Goal: Task Accomplishment & Management: Manage account settings

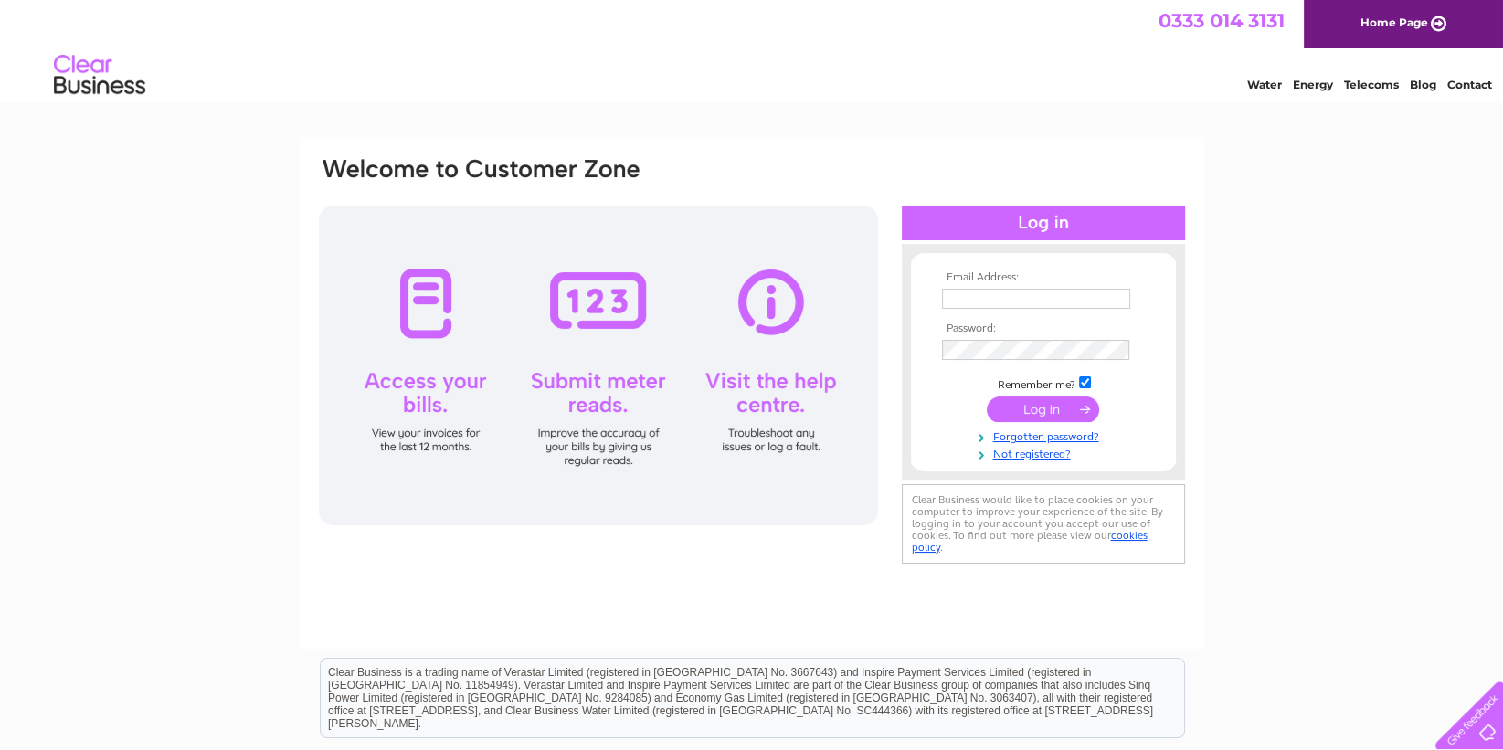
type input "accounts.lwr@btinternet.com"
click at [1032, 413] on input "submit" at bounding box center [1043, 410] width 112 height 26
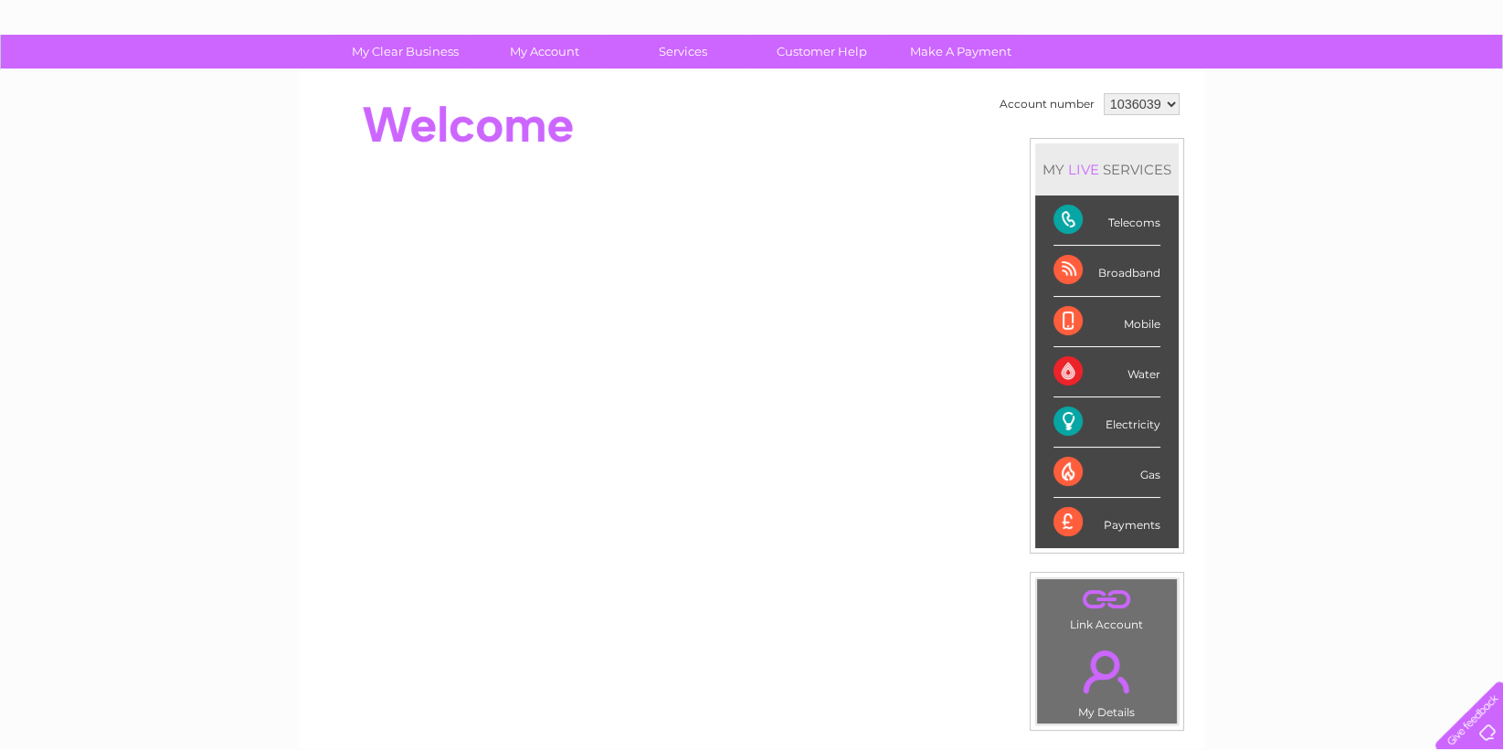
scroll to position [95, 0]
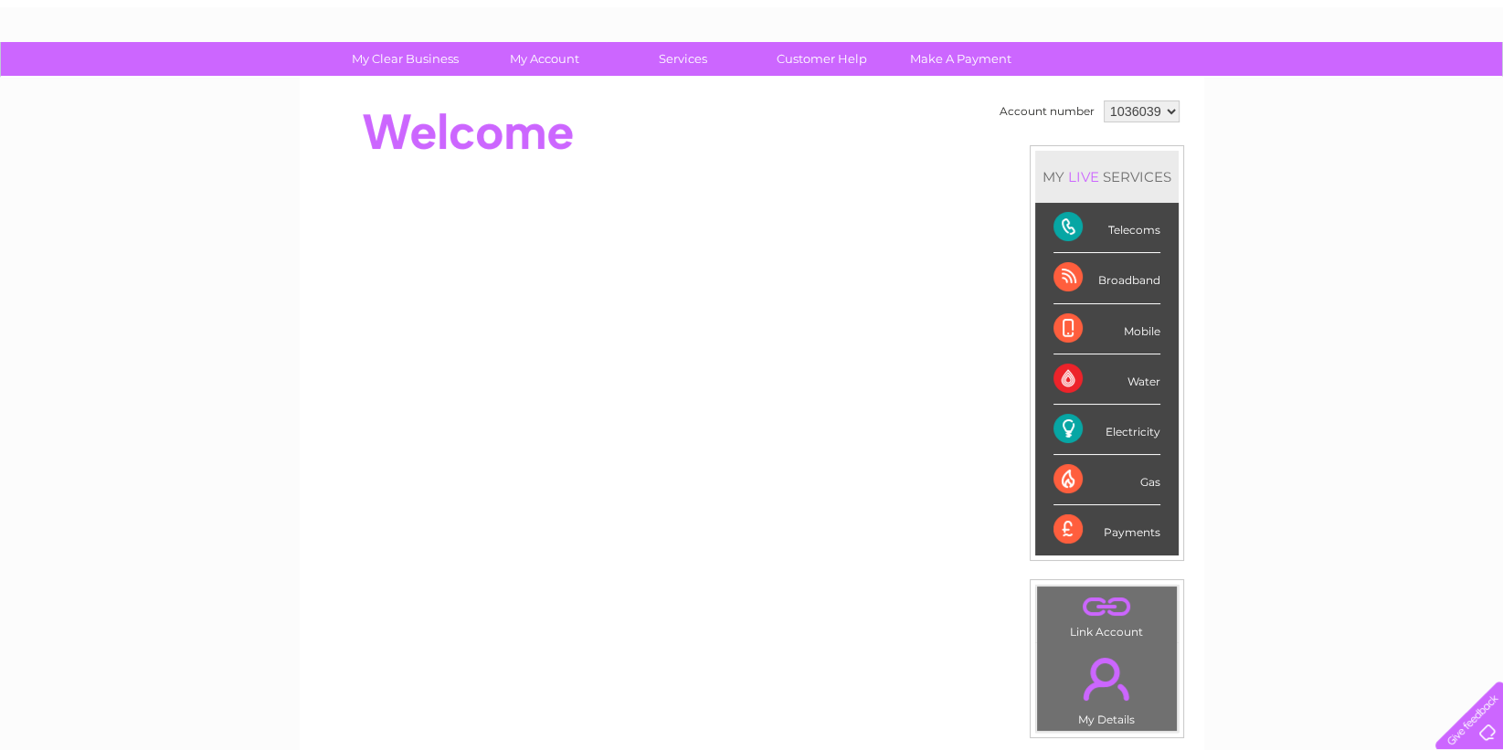
click at [1096, 214] on div "Telecoms" at bounding box center [1106, 228] width 107 height 50
click at [1144, 222] on div "Telecoms" at bounding box center [1106, 228] width 107 height 50
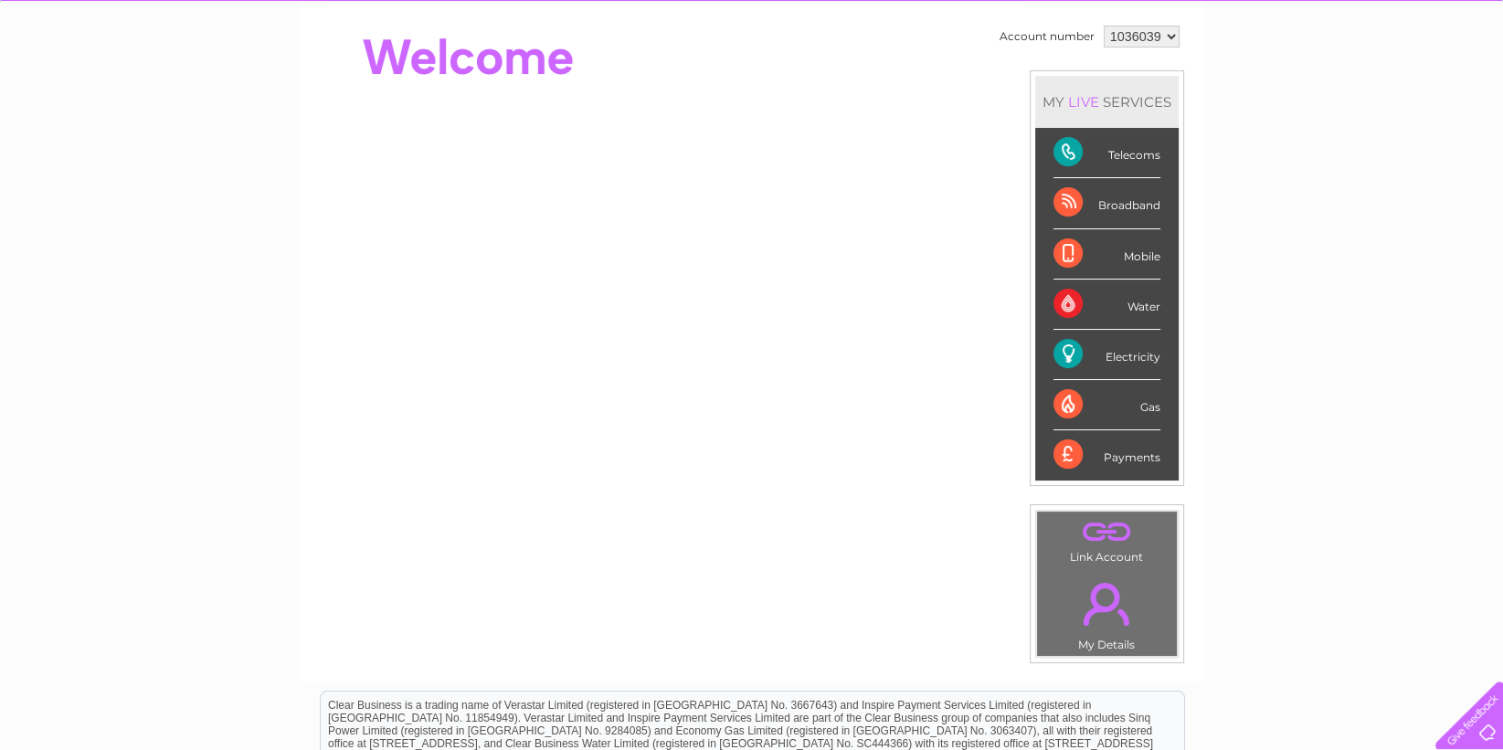
scroll to position [178, 0]
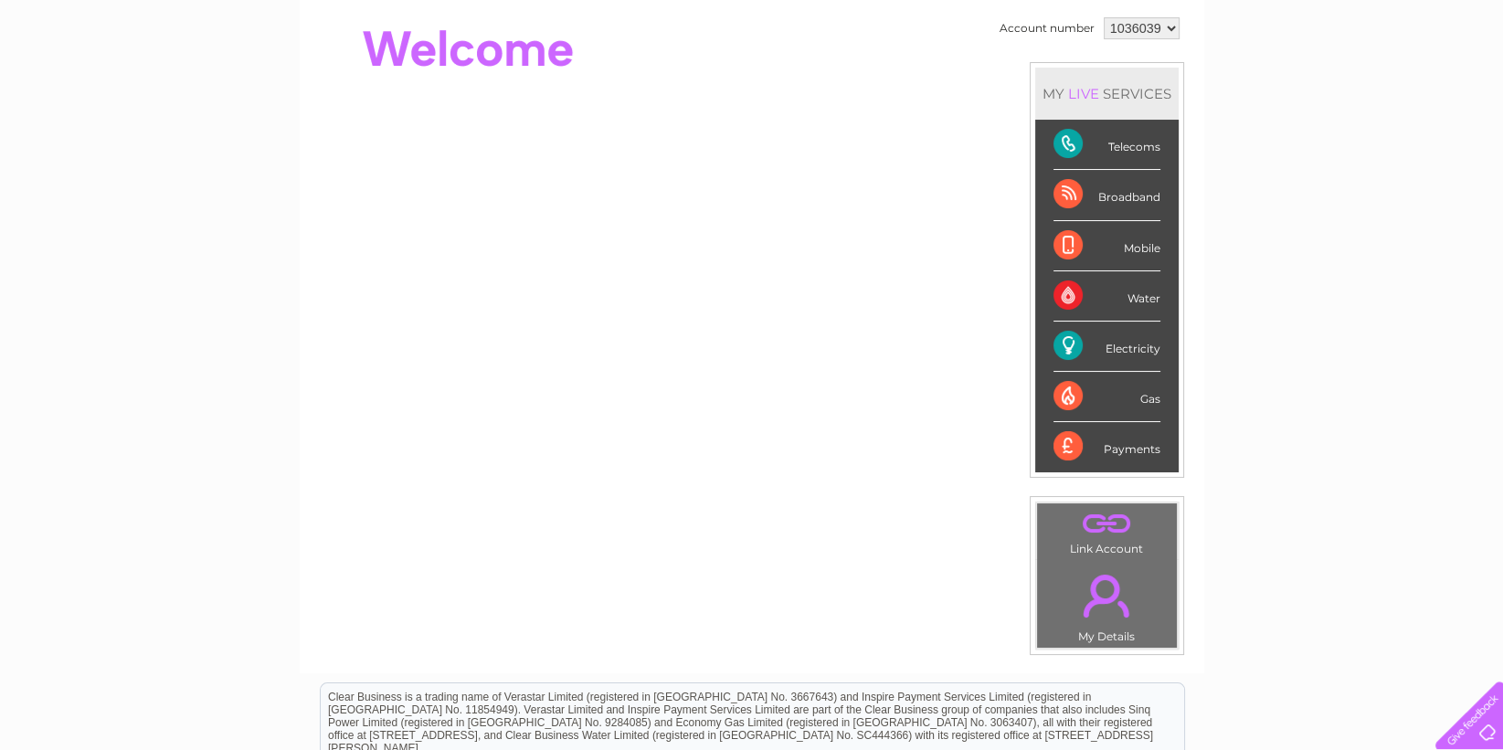
click at [1275, 313] on div "My Clear Business Login Details My Details My Preferences Link Account My Accou…" at bounding box center [751, 472] width 1503 height 1027
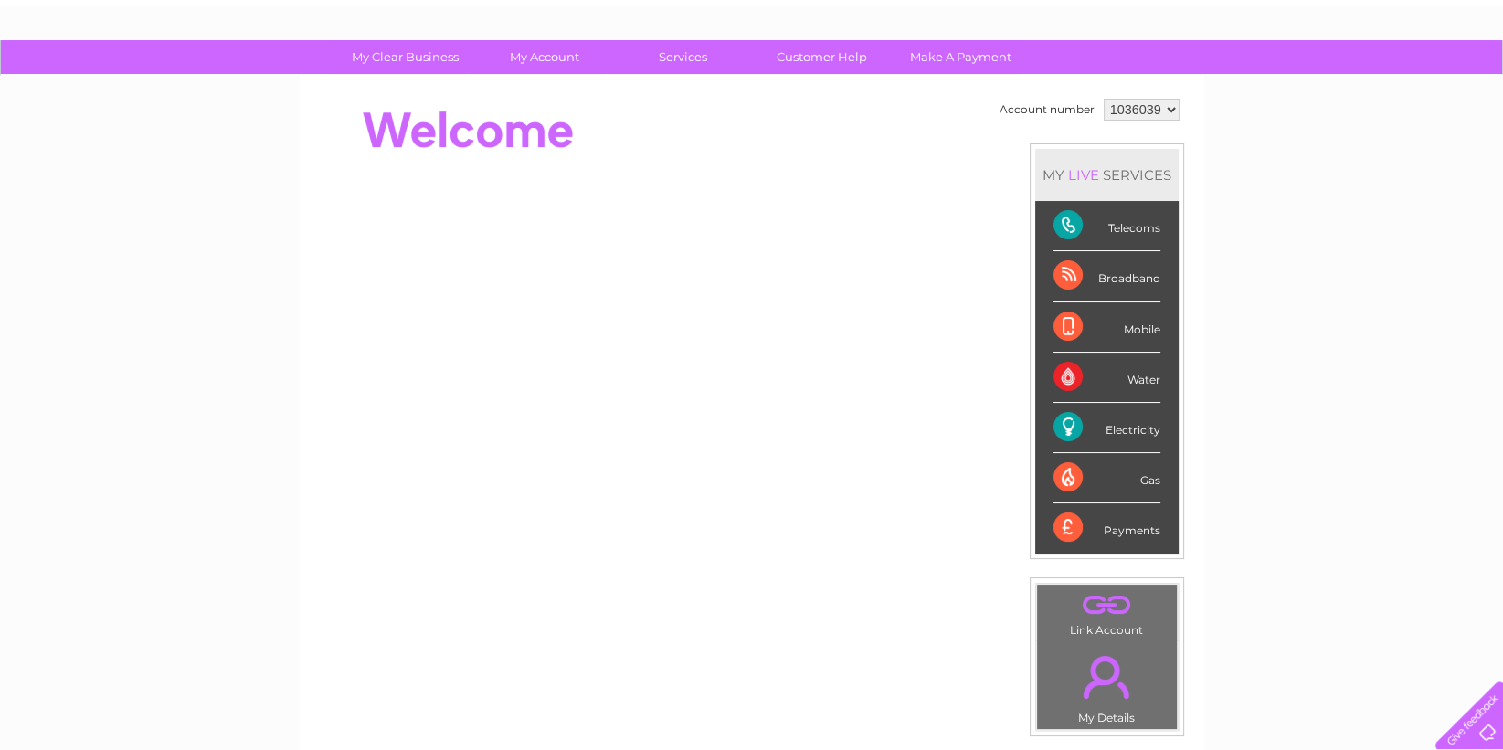
scroll to position [68, 0]
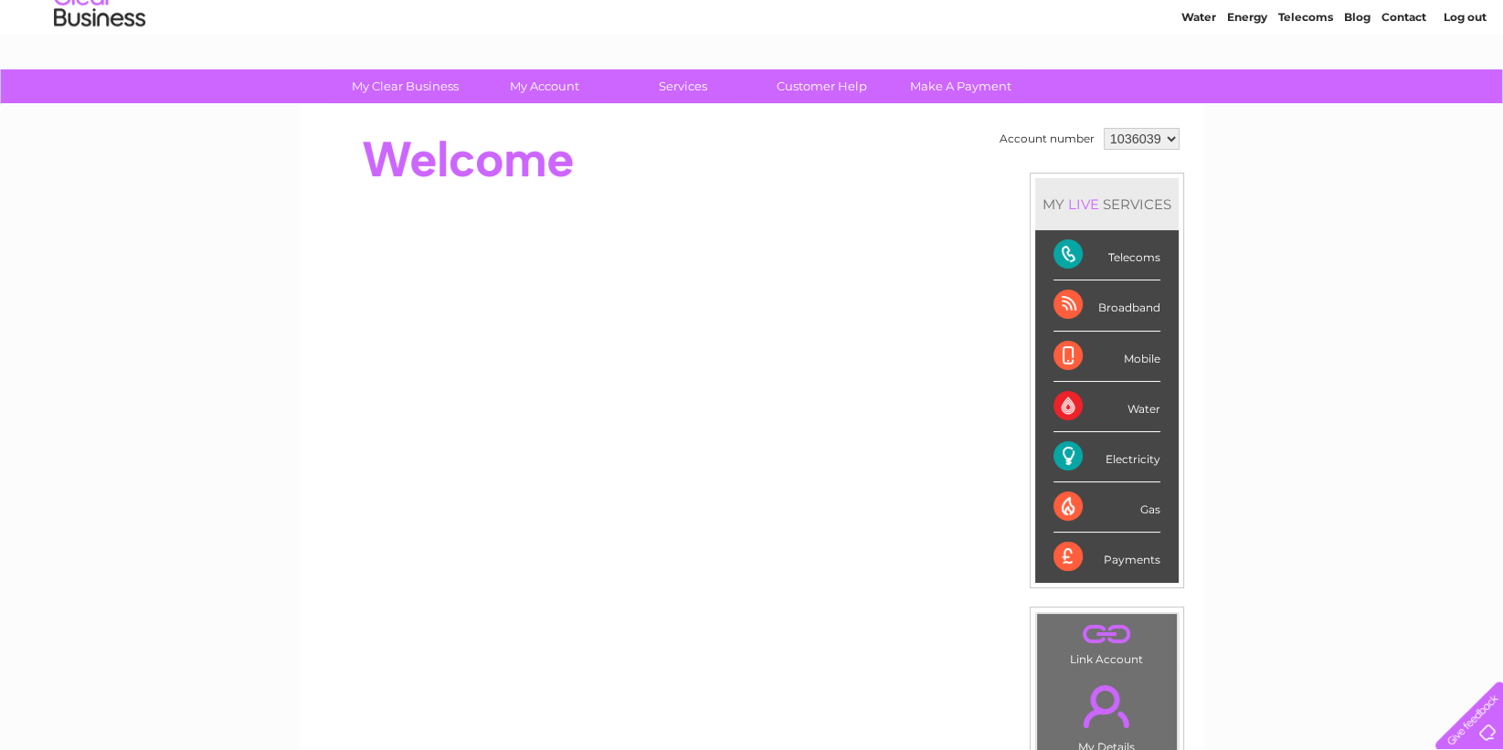
click at [1133, 190] on div "MY LIVE SERVICES" at bounding box center [1106, 204] width 143 height 52
click at [1062, 252] on div "Telecoms" at bounding box center [1106, 255] width 107 height 50
click at [1079, 458] on div "Electricity" at bounding box center [1106, 457] width 107 height 50
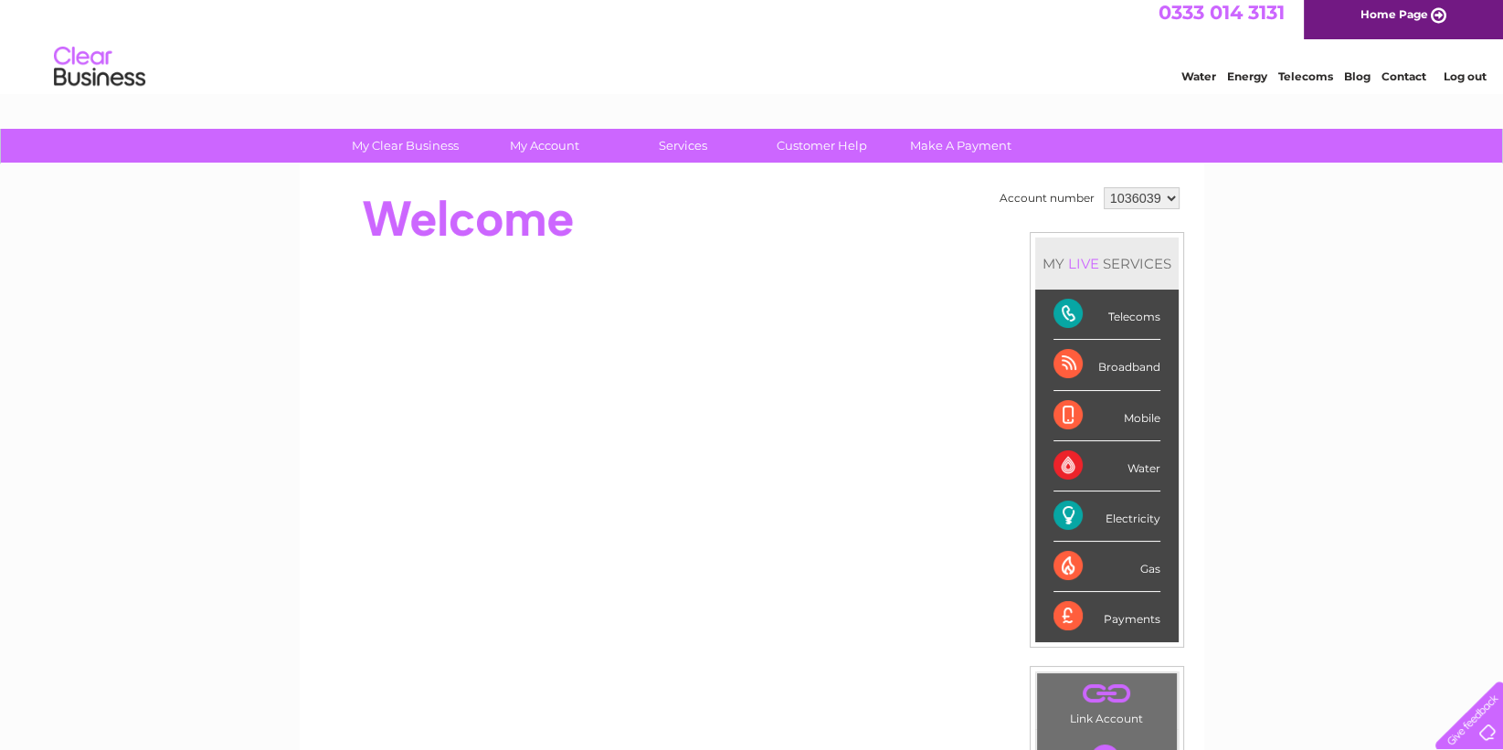
scroll to position [0, 0]
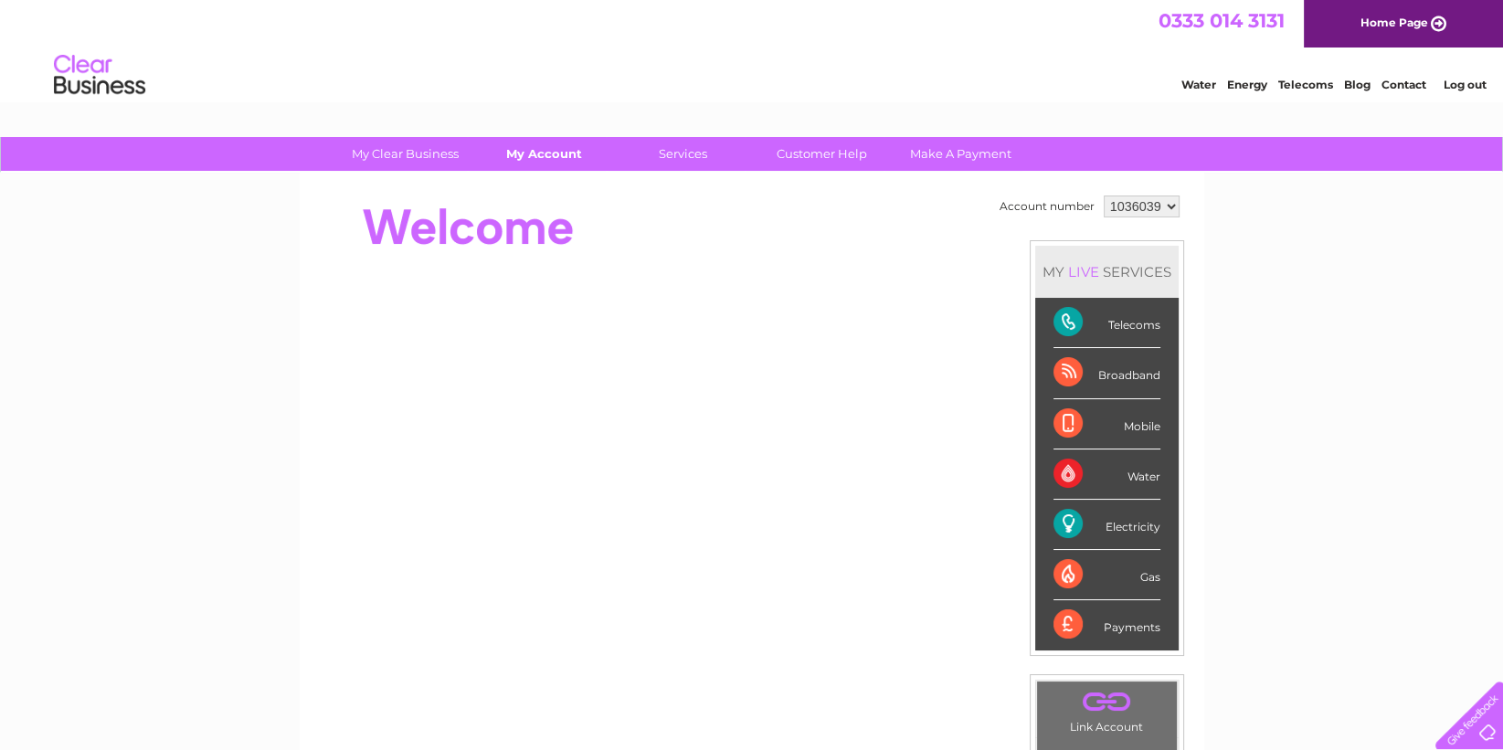
click at [568, 153] on link "My Account" at bounding box center [544, 154] width 151 height 34
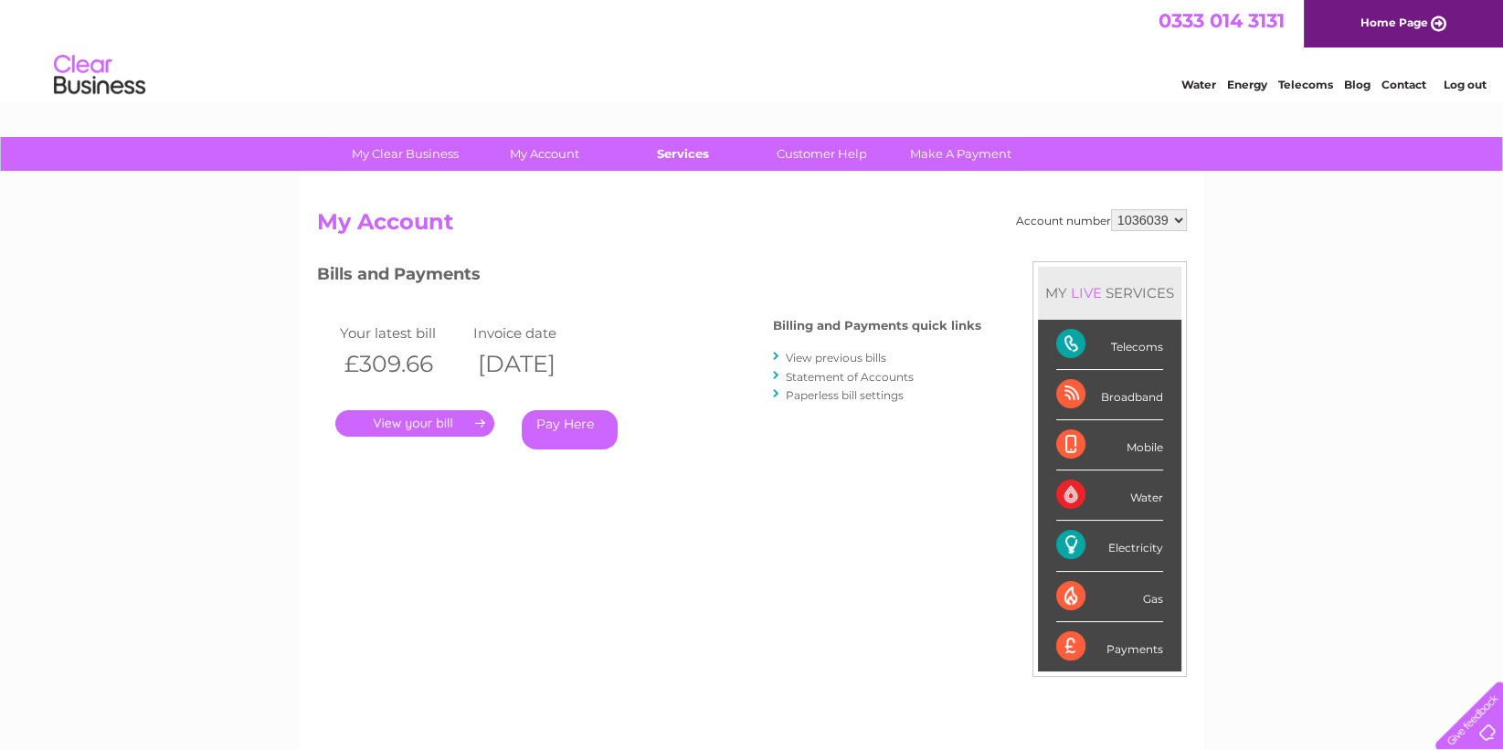
click at [687, 153] on link "Services" at bounding box center [683, 154] width 151 height 34
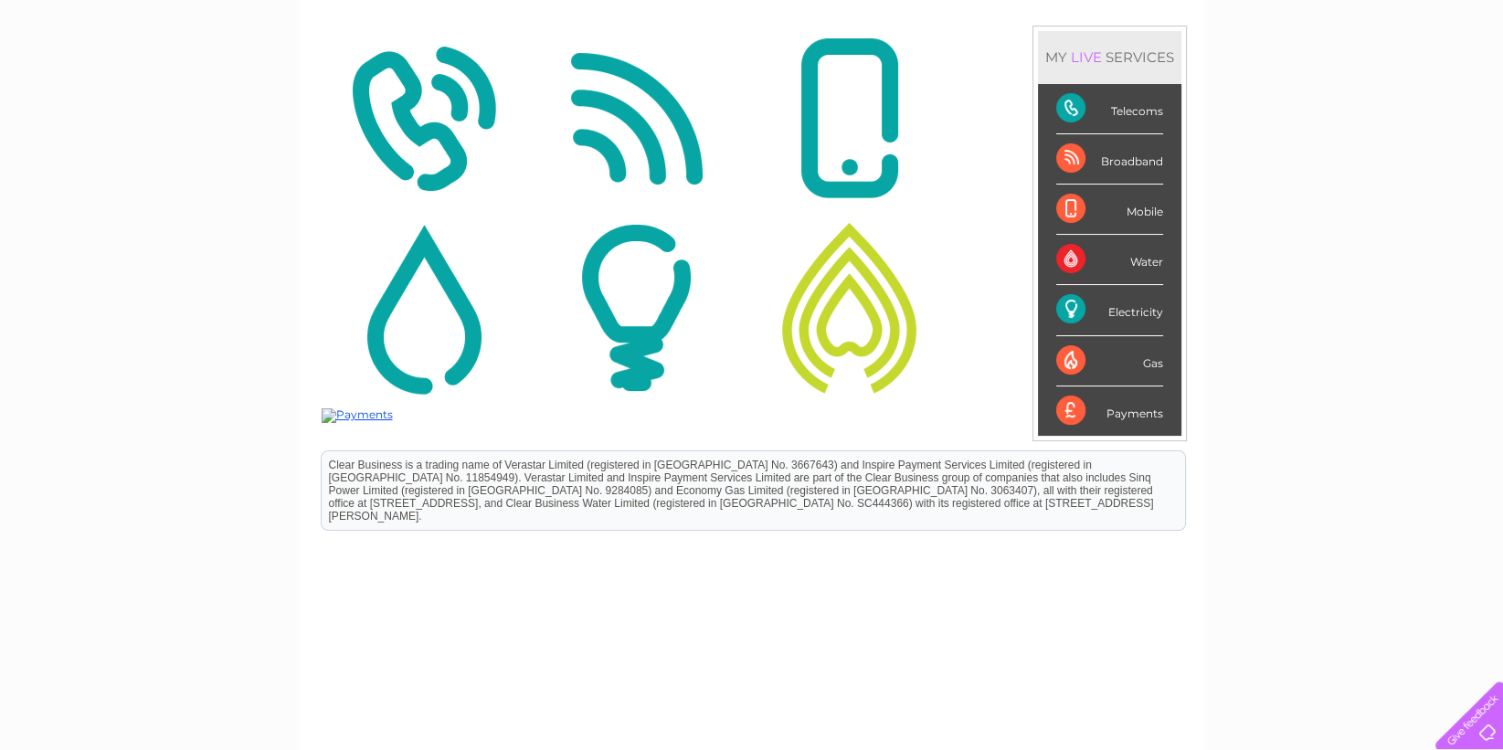
scroll to position [125, 0]
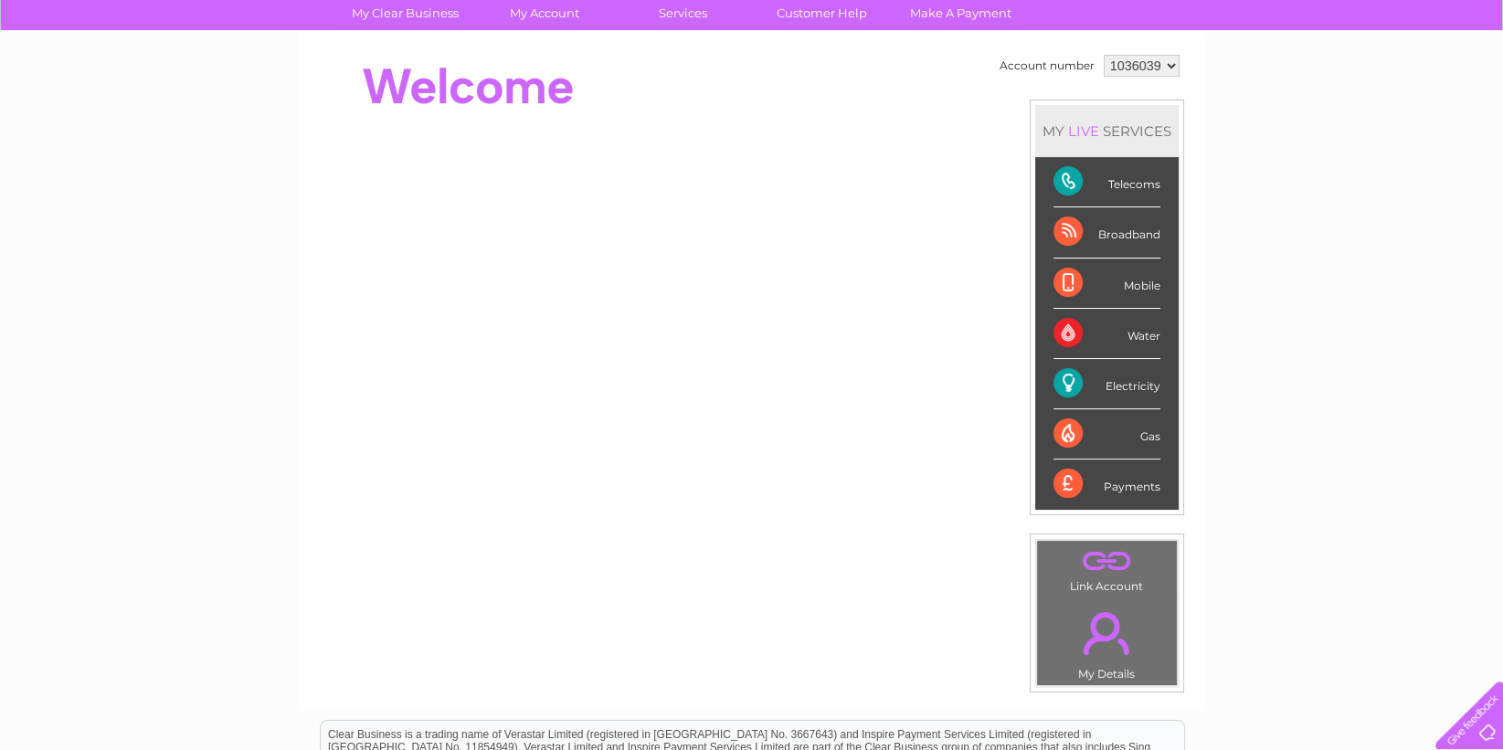
scroll to position [137, 0]
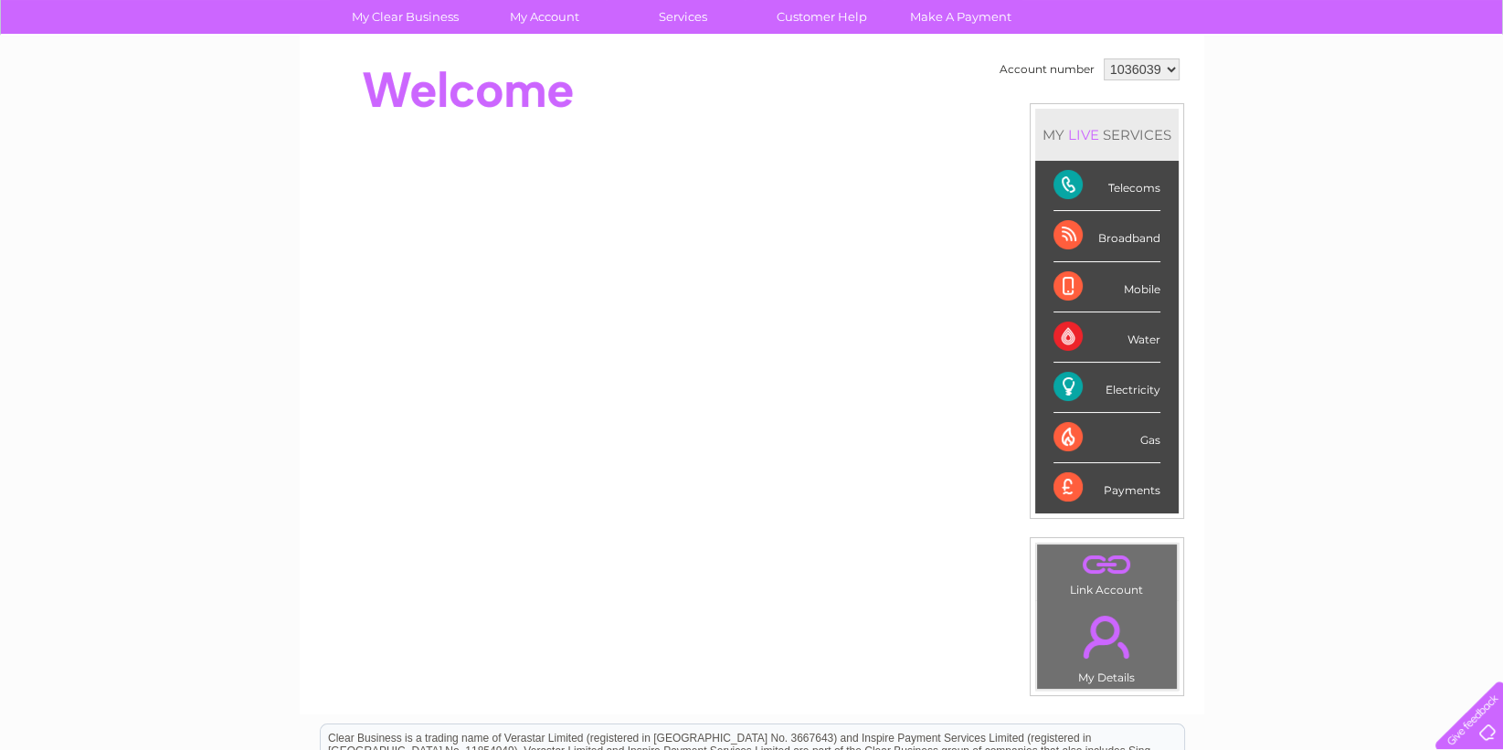
click at [1122, 176] on div "Telecoms" at bounding box center [1106, 186] width 107 height 50
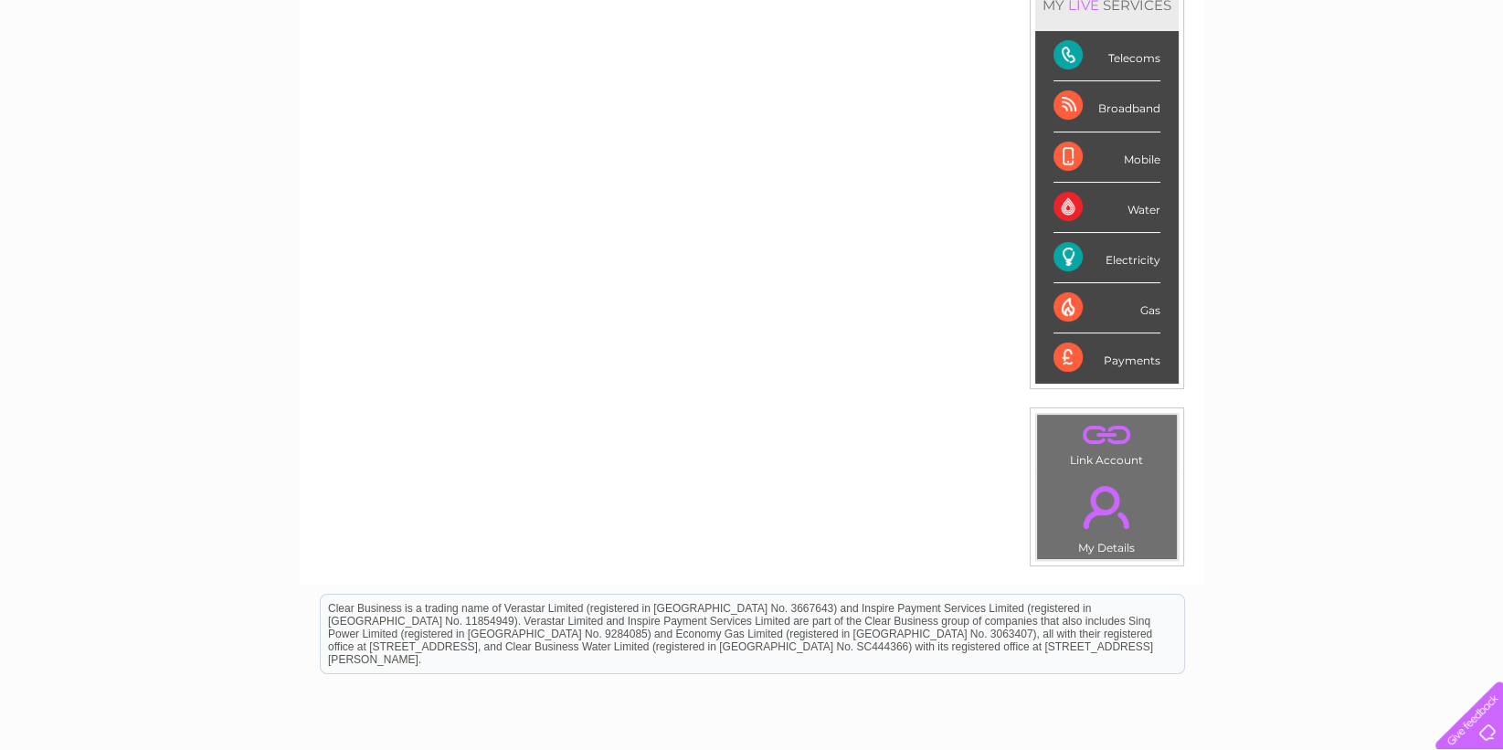
scroll to position [0, 0]
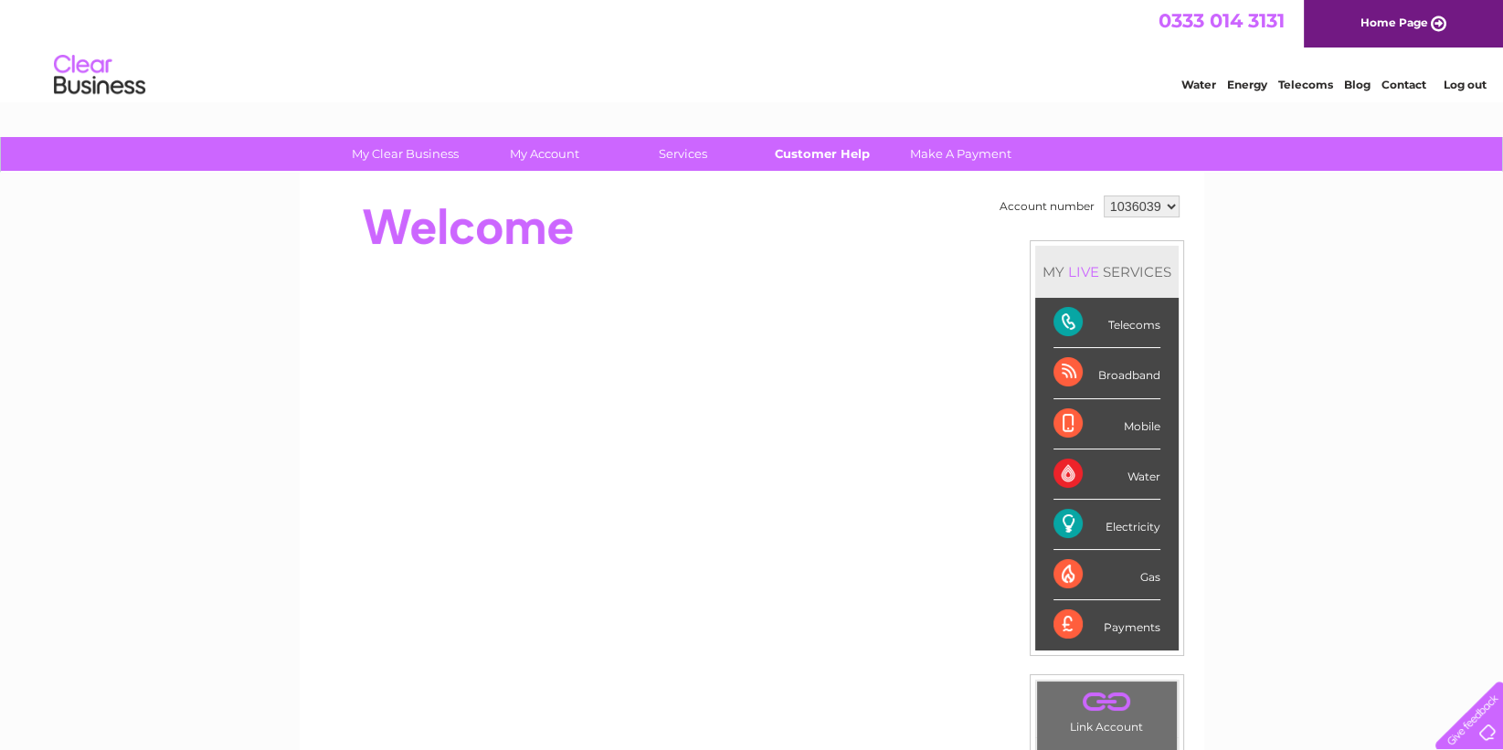
click at [834, 148] on link "Customer Help" at bounding box center [821, 154] width 151 height 34
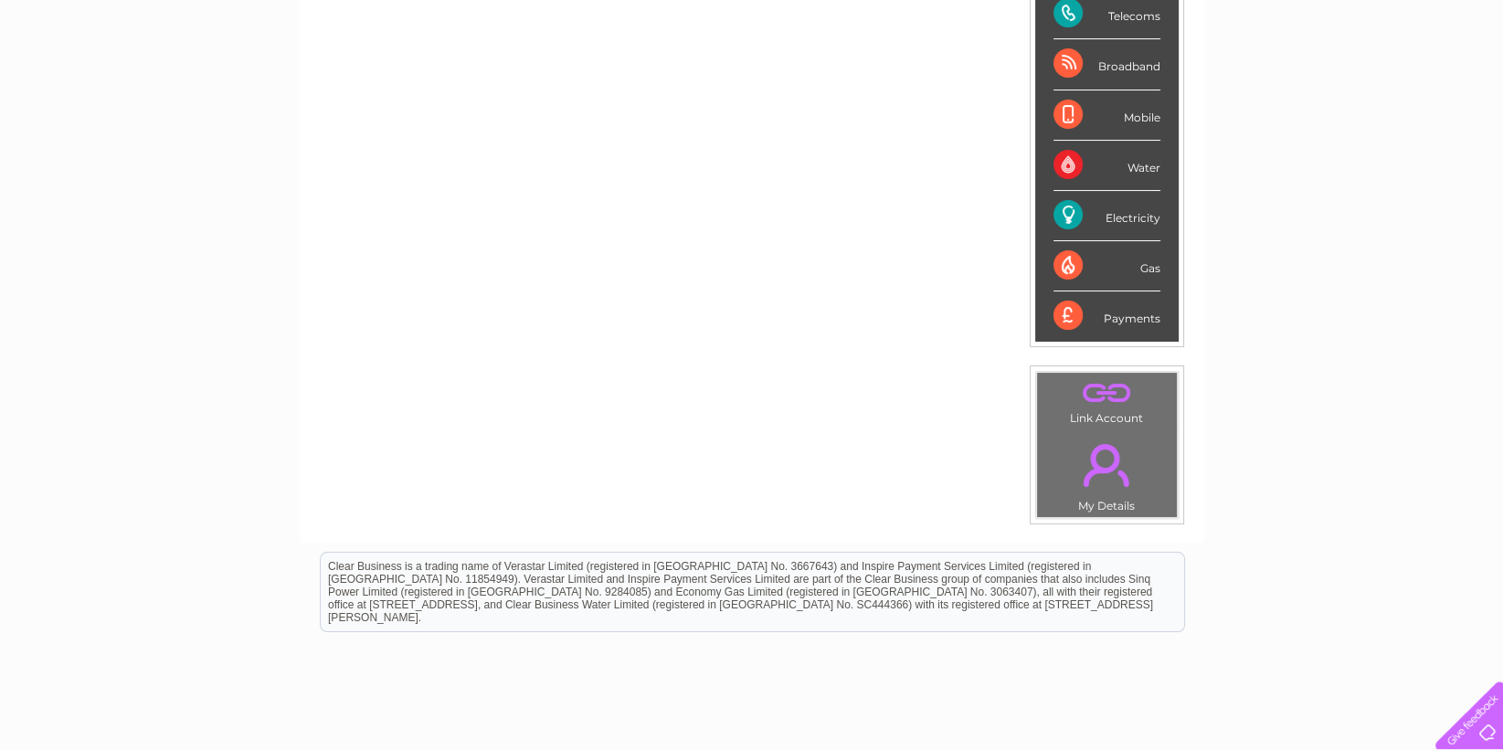
scroll to position [306, 0]
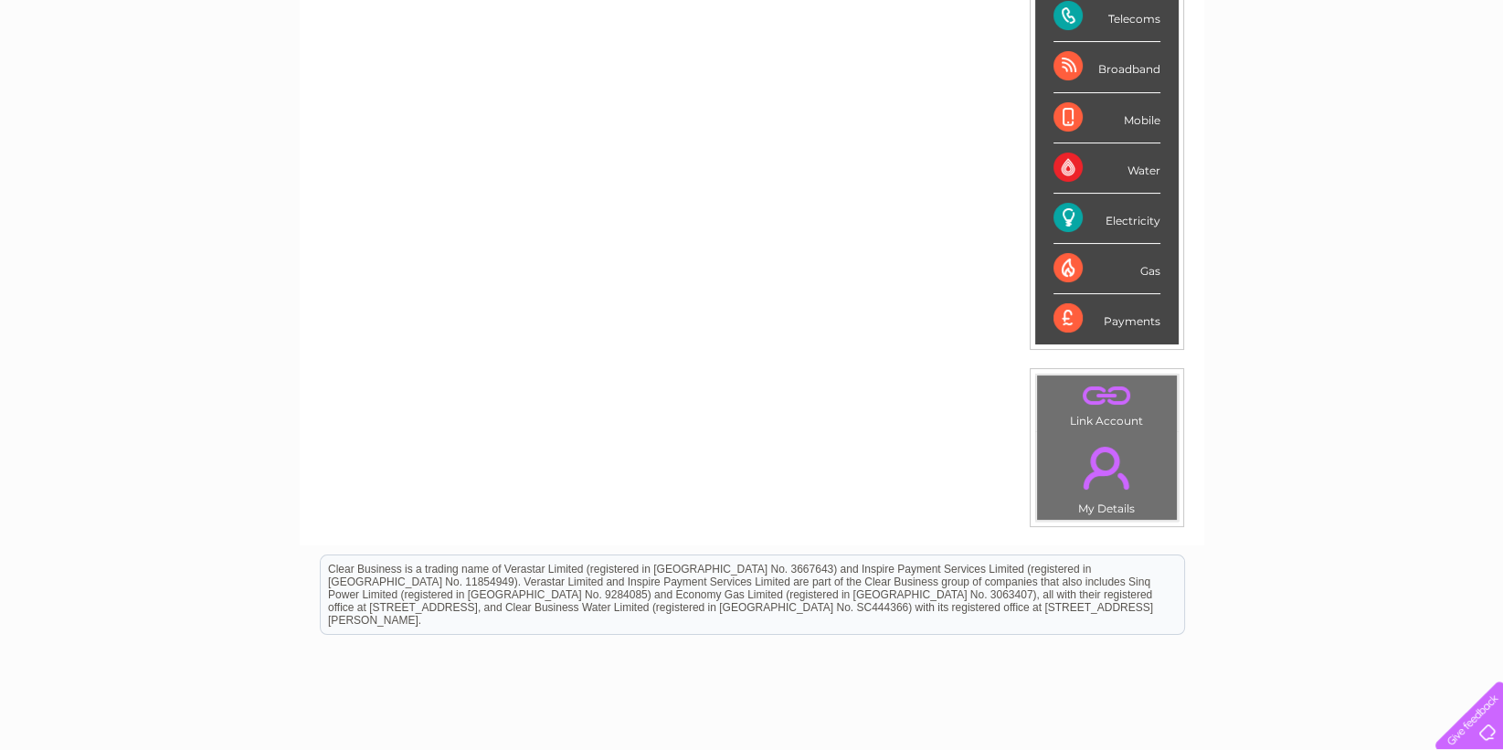
click at [1117, 485] on link "." at bounding box center [1107, 468] width 131 height 64
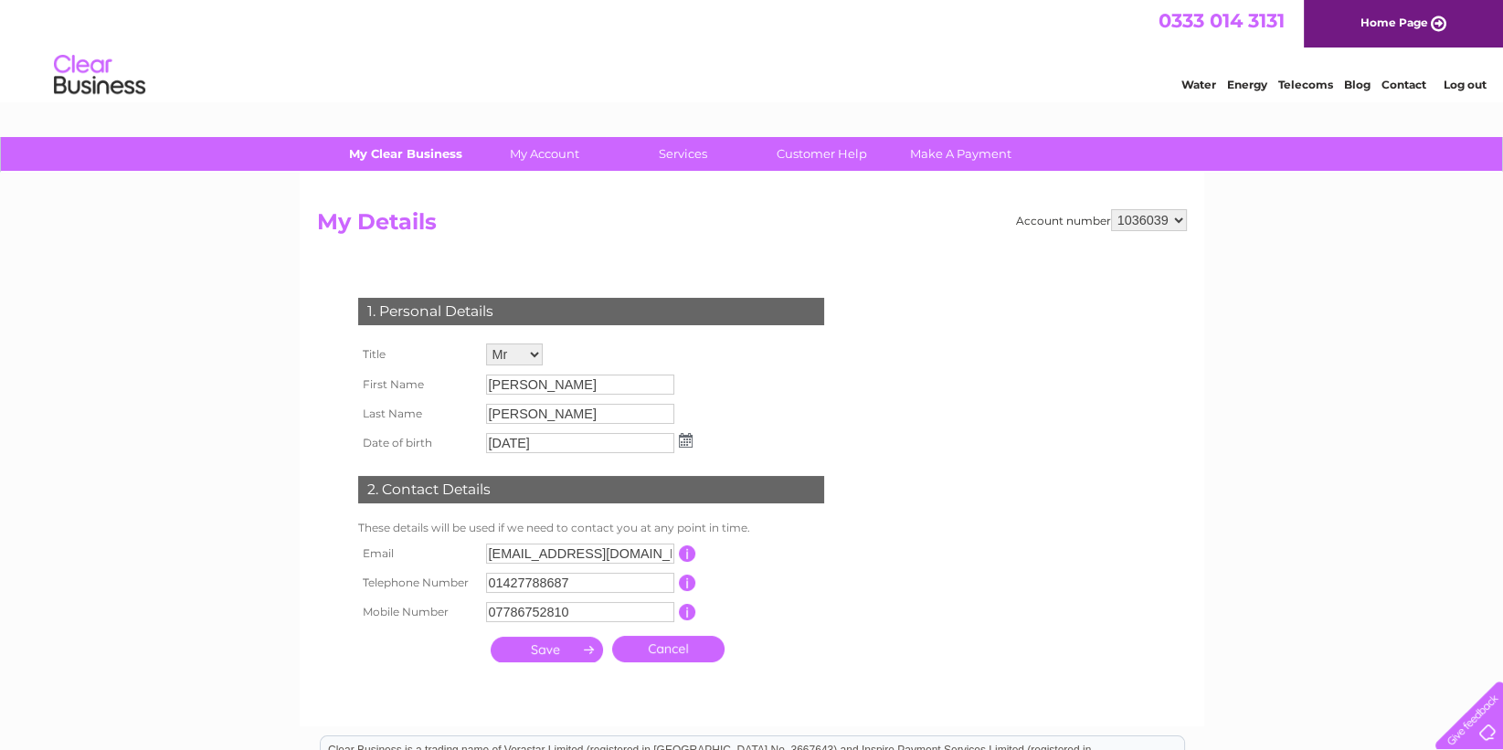
click at [422, 153] on link "My Clear Business" at bounding box center [405, 154] width 151 height 34
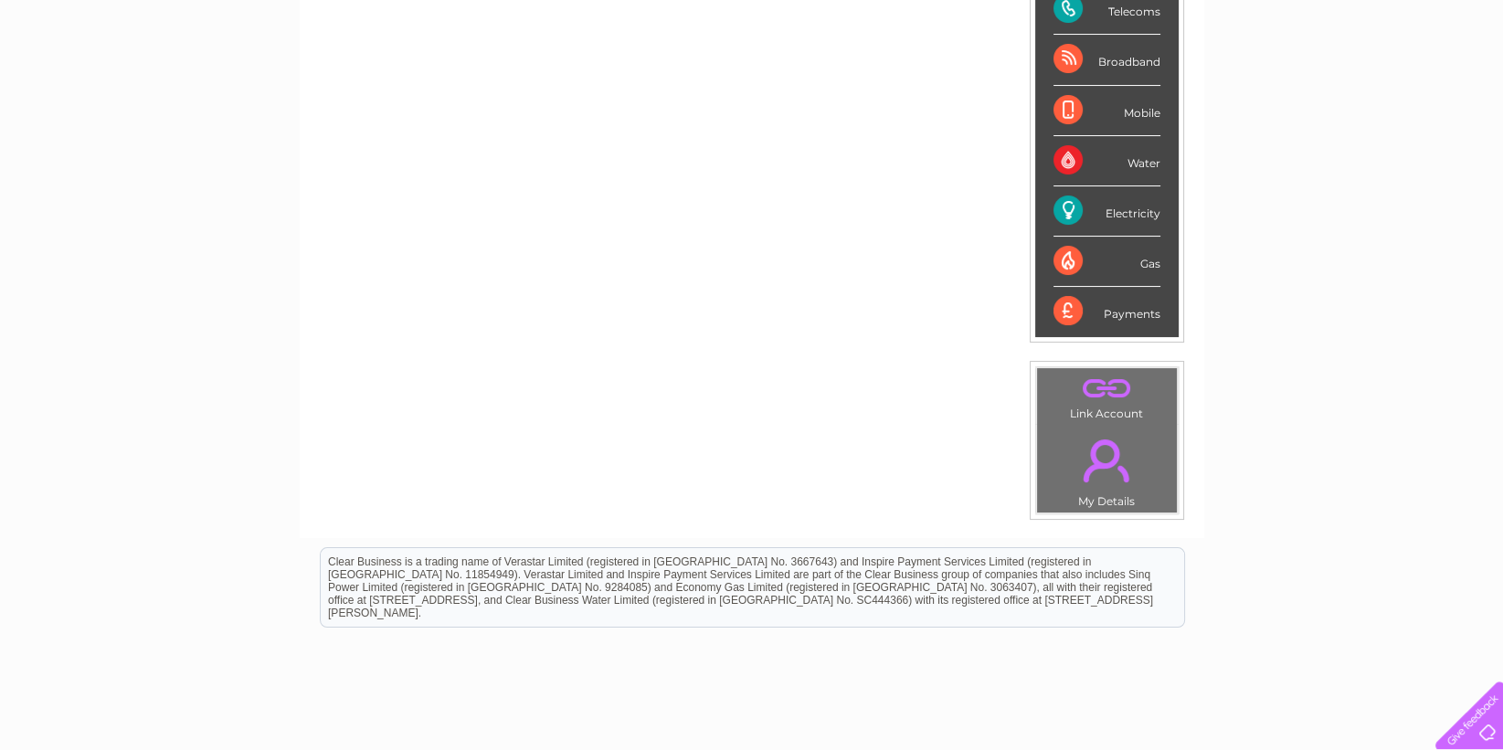
scroll to position [312, 0]
click at [1067, 224] on div "Electricity" at bounding box center [1106, 212] width 107 height 50
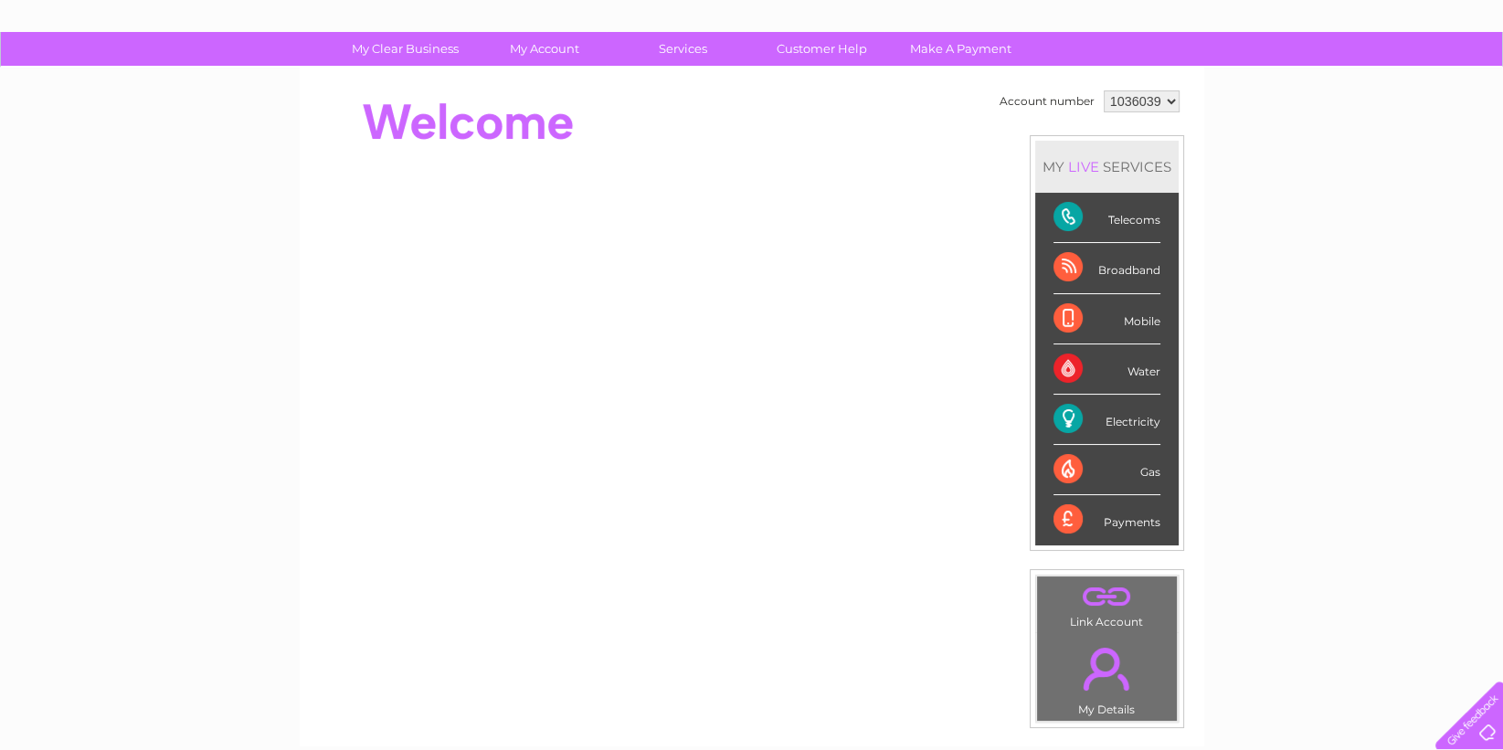
scroll to position [96, 0]
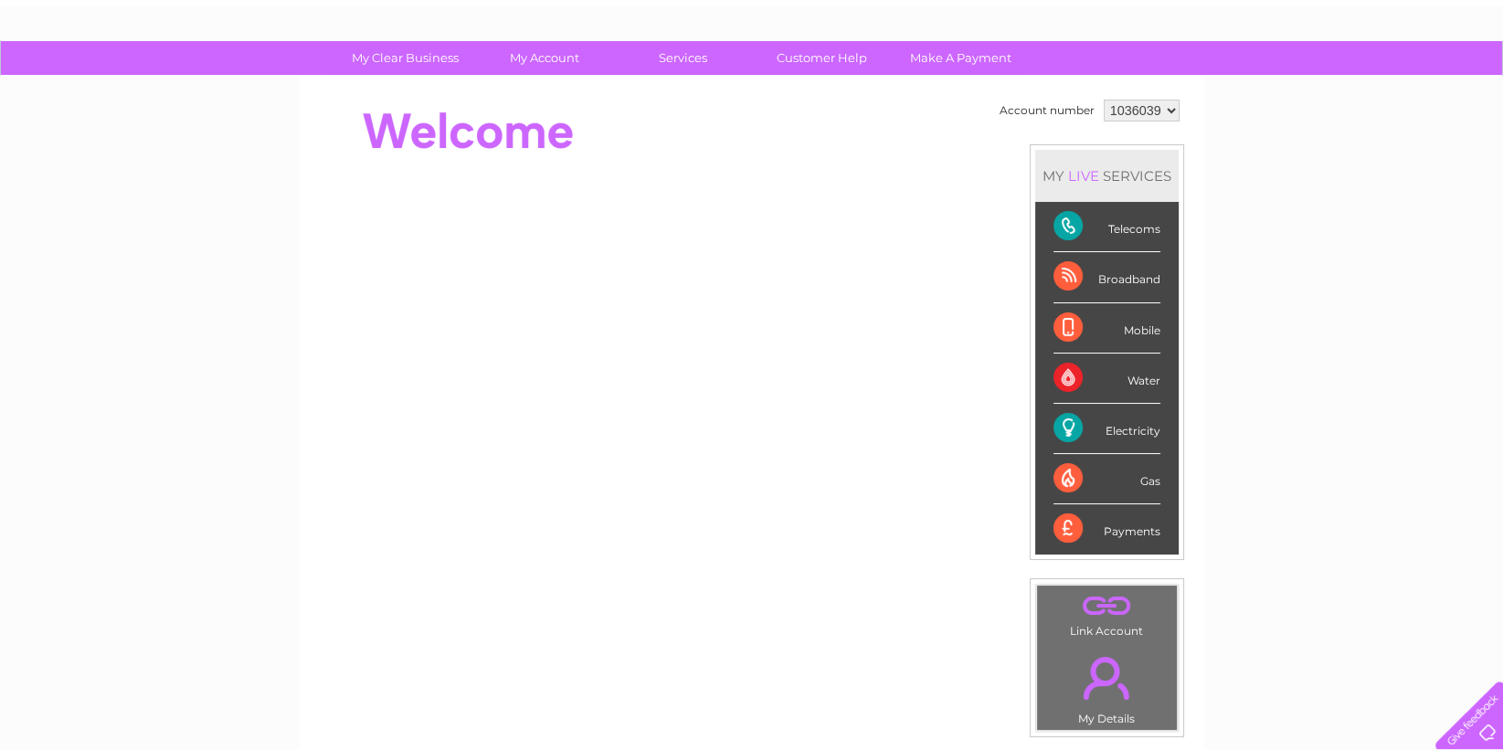
click at [1124, 227] on div "Telecoms" at bounding box center [1106, 227] width 107 height 50
click at [1109, 176] on div "MY LIVE SERVICES" at bounding box center [1106, 176] width 143 height 52
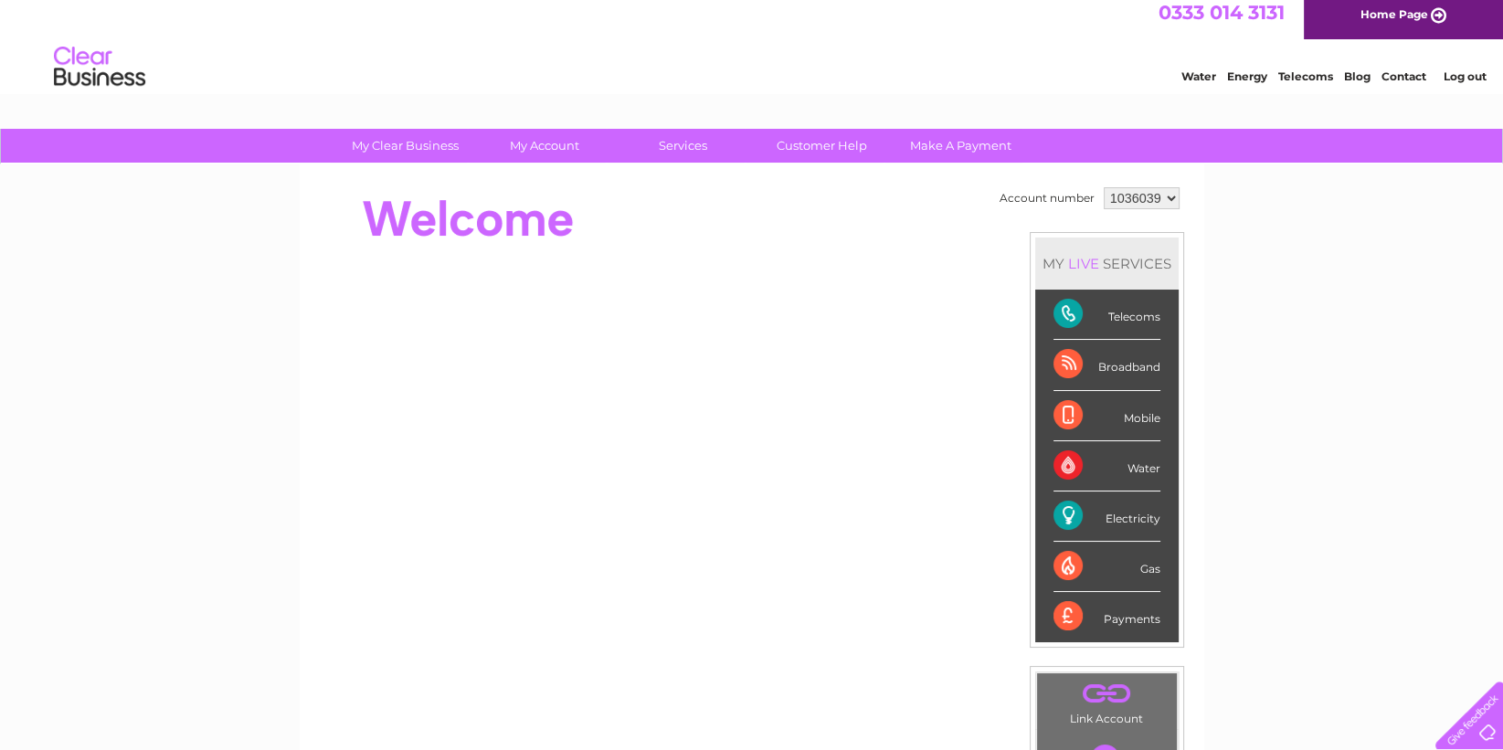
scroll to position [0, 0]
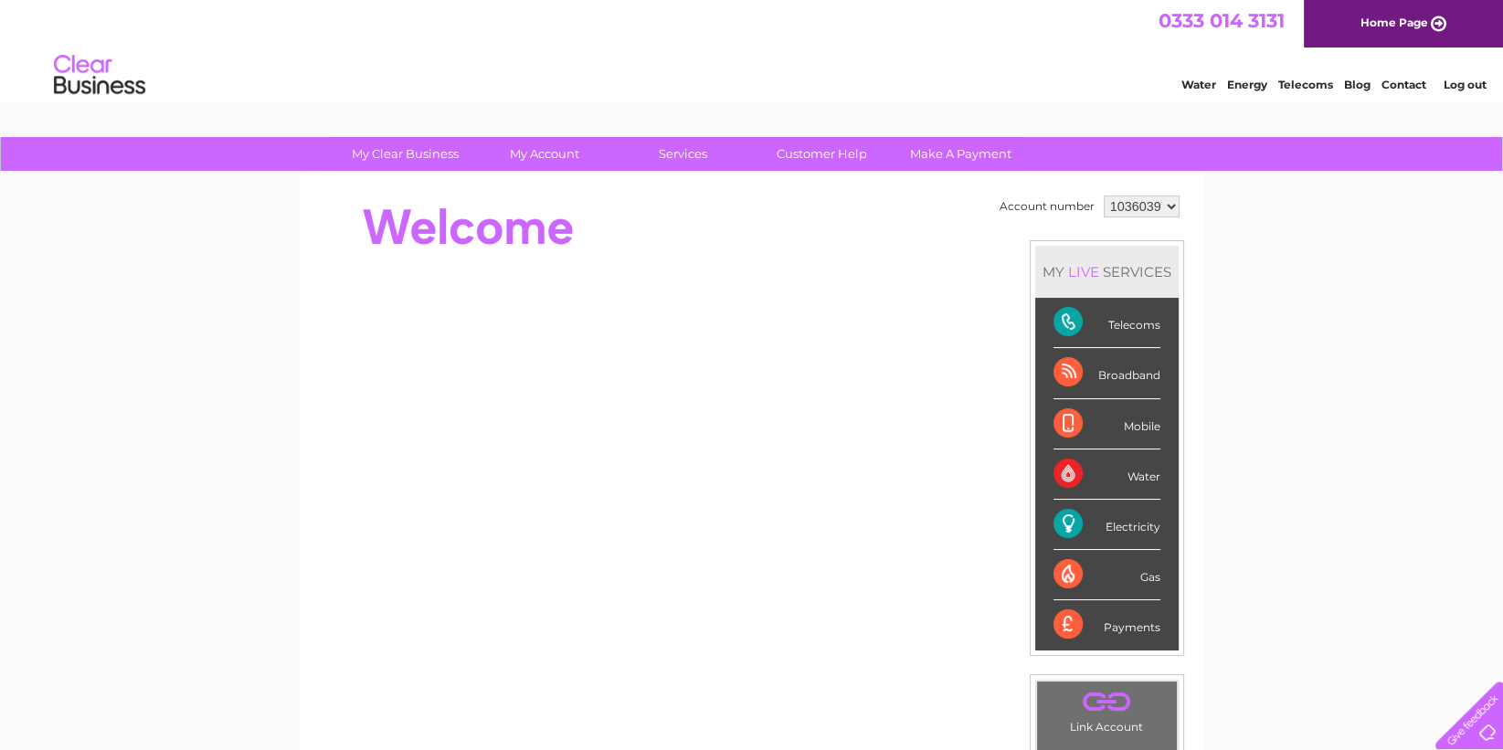
click at [1262, 261] on div "My Clear Business Login Details My Details My Preferences Link Account My Accou…" at bounding box center [751, 650] width 1503 height 1027
click at [1299, 81] on link "Telecoms" at bounding box center [1305, 85] width 55 height 14
click at [1032, 202] on td "Account number" at bounding box center [1047, 206] width 104 height 31
click at [1309, 80] on link "Telecoms" at bounding box center [1305, 85] width 55 height 14
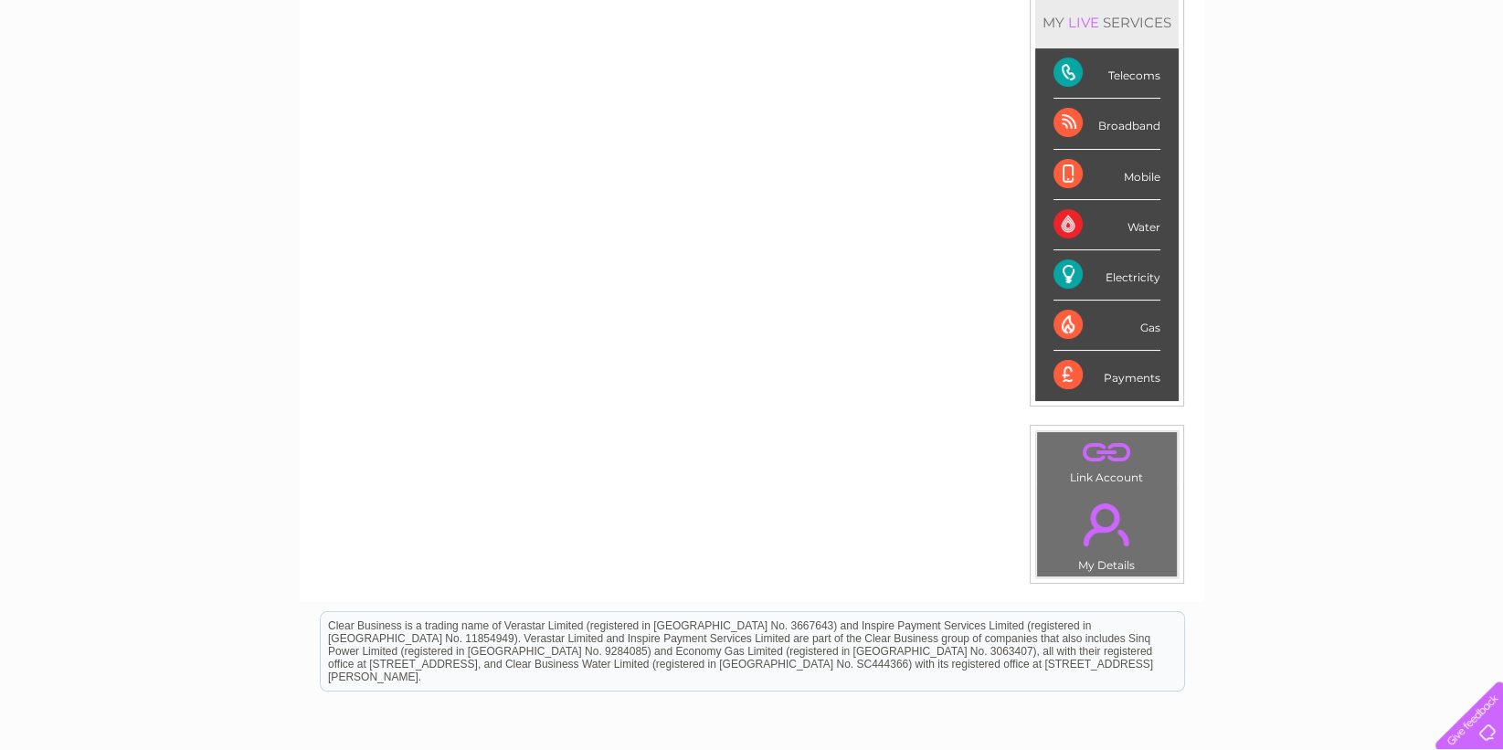
scroll to position [250, 0]
click at [1132, 281] on div "Electricity" at bounding box center [1106, 274] width 107 height 50
click at [1115, 279] on div "Electricity" at bounding box center [1106, 274] width 107 height 50
click at [1074, 275] on div "Electricity" at bounding box center [1106, 274] width 107 height 50
click at [1125, 260] on div "Electricity" at bounding box center [1106, 274] width 107 height 50
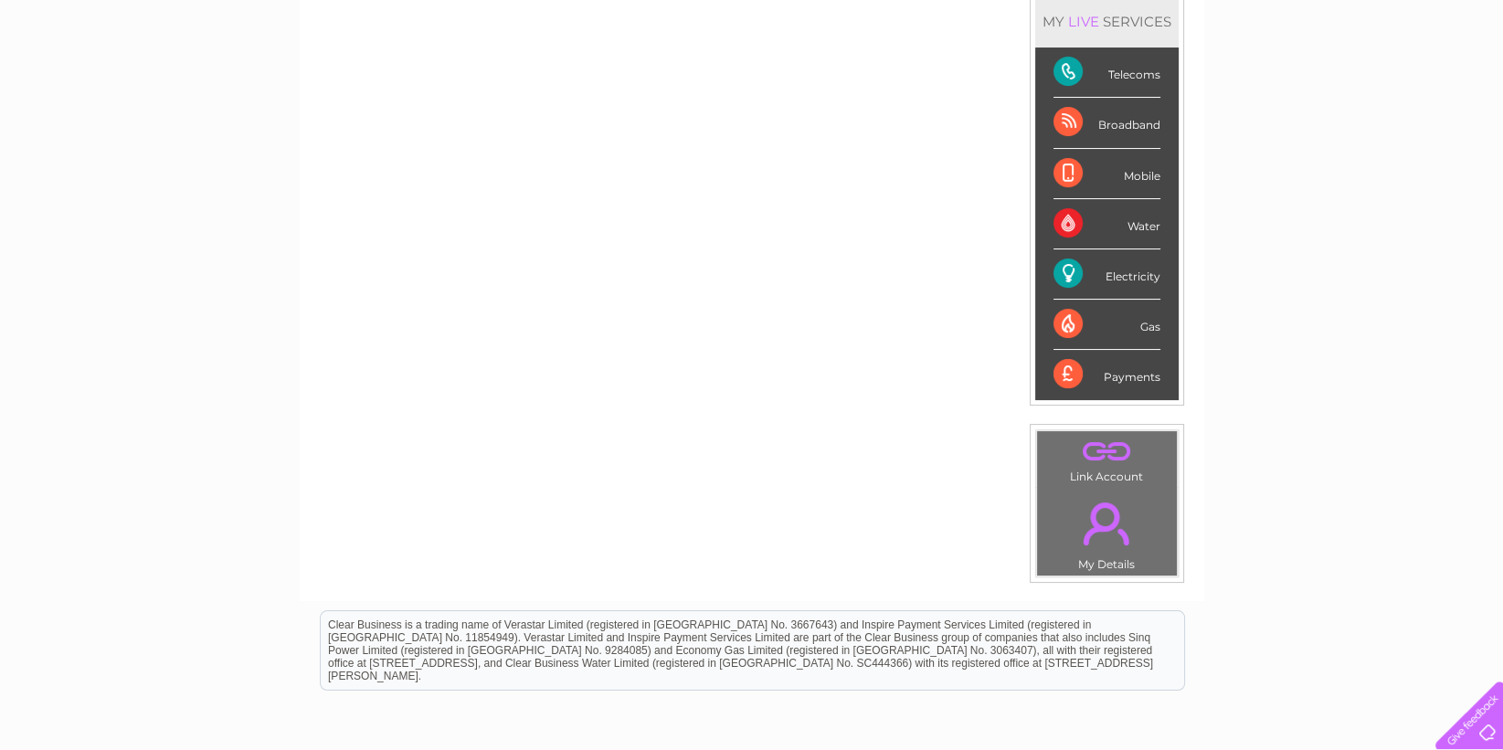
click at [1125, 260] on div "Electricity" at bounding box center [1106, 274] width 107 height 50
click at [1075, 266] on div "Electricity" at bounding box center [1106, 274] width 107 height 50
drag, startPoint x: 1075, startPoint y: 266, endPoint x: 1350, endPoint y: 192, distance: 284.8
click at [1347, 196] on div "My Clear Business Login Details My Details My Preferences Link Account My Accou…" at bounding box center [751, 400] width 1503 height 1027
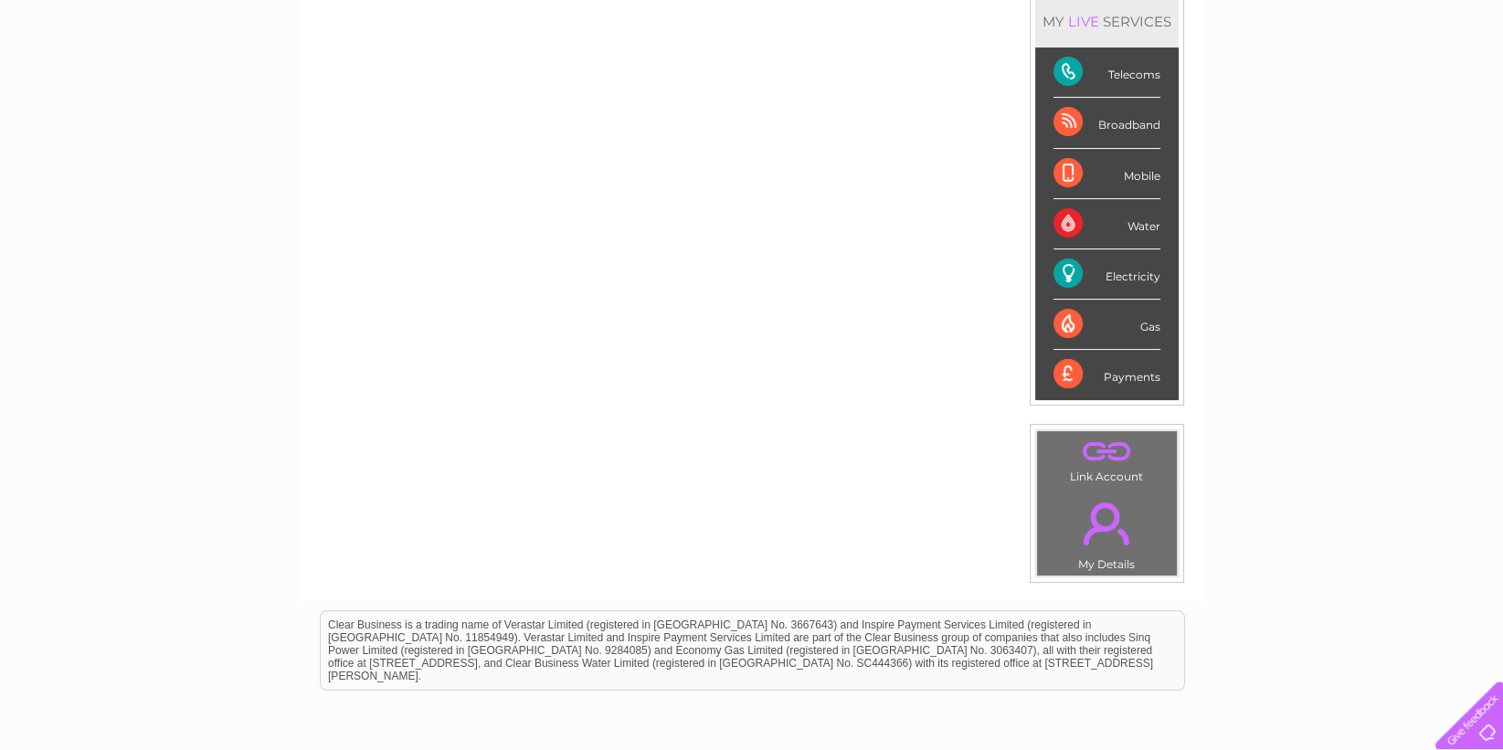
click at [1117, 67] on div "Telecoms" at bounding box center [1106, 73] width 107 height 50
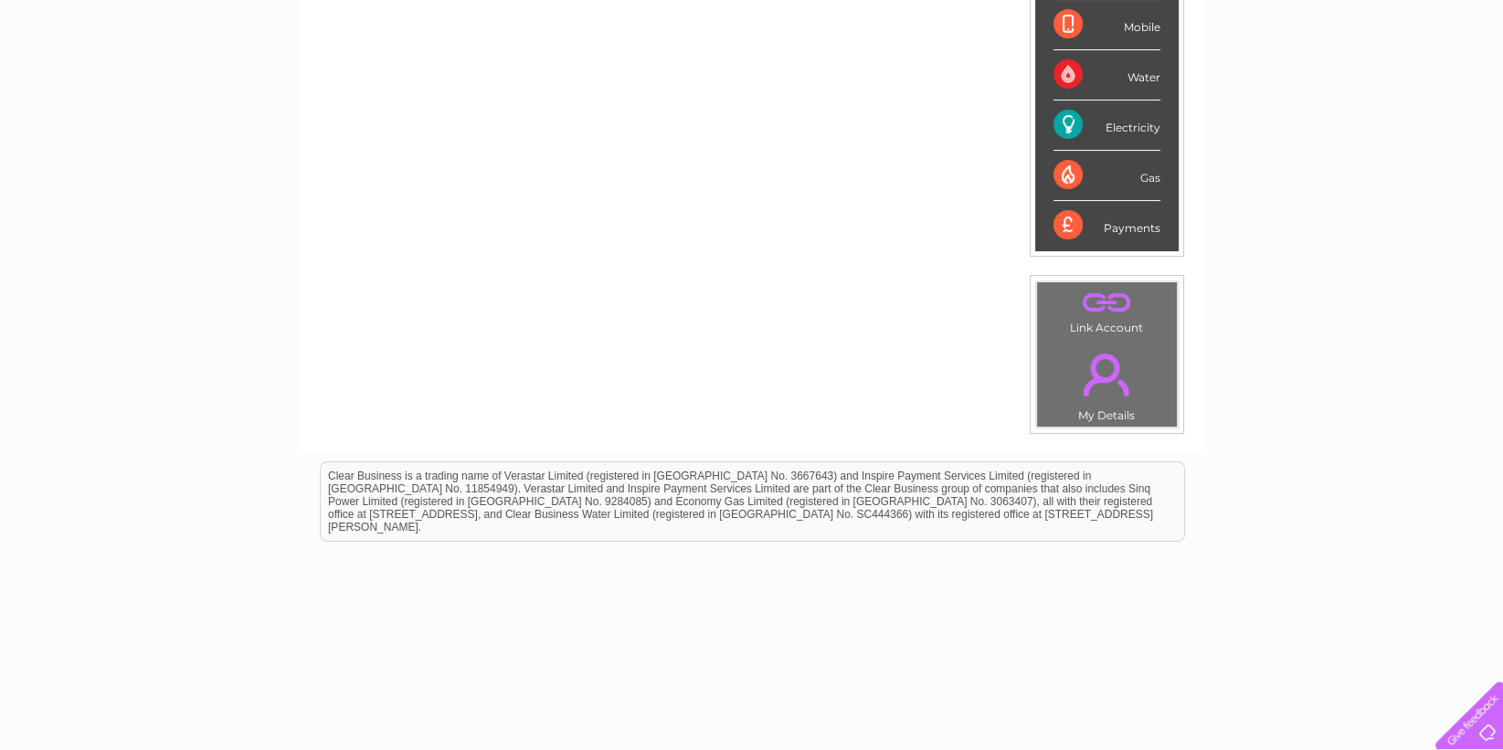
scroll to position [424, 0]
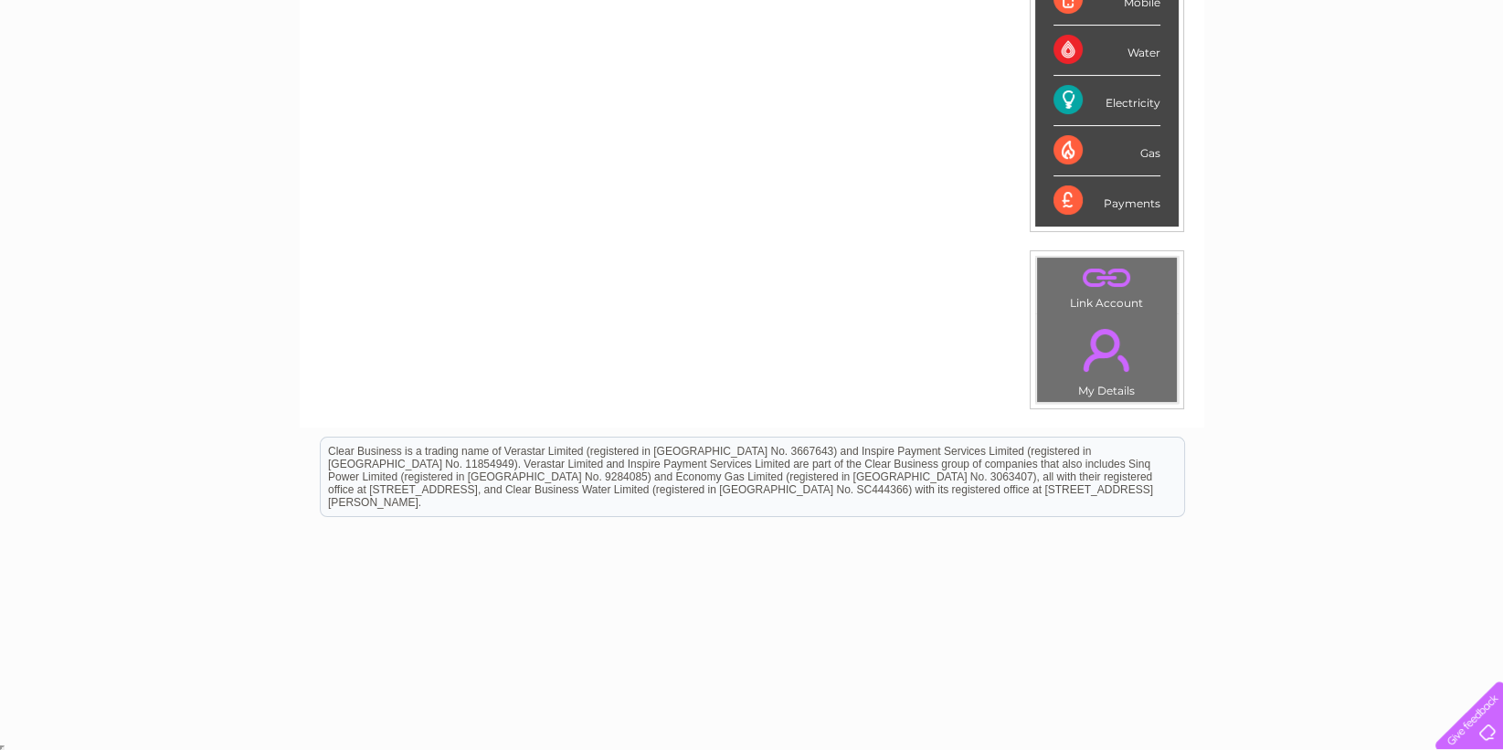
click at [1099, 365] on link "." at bounding box center [1107, 350] width 131 height 64
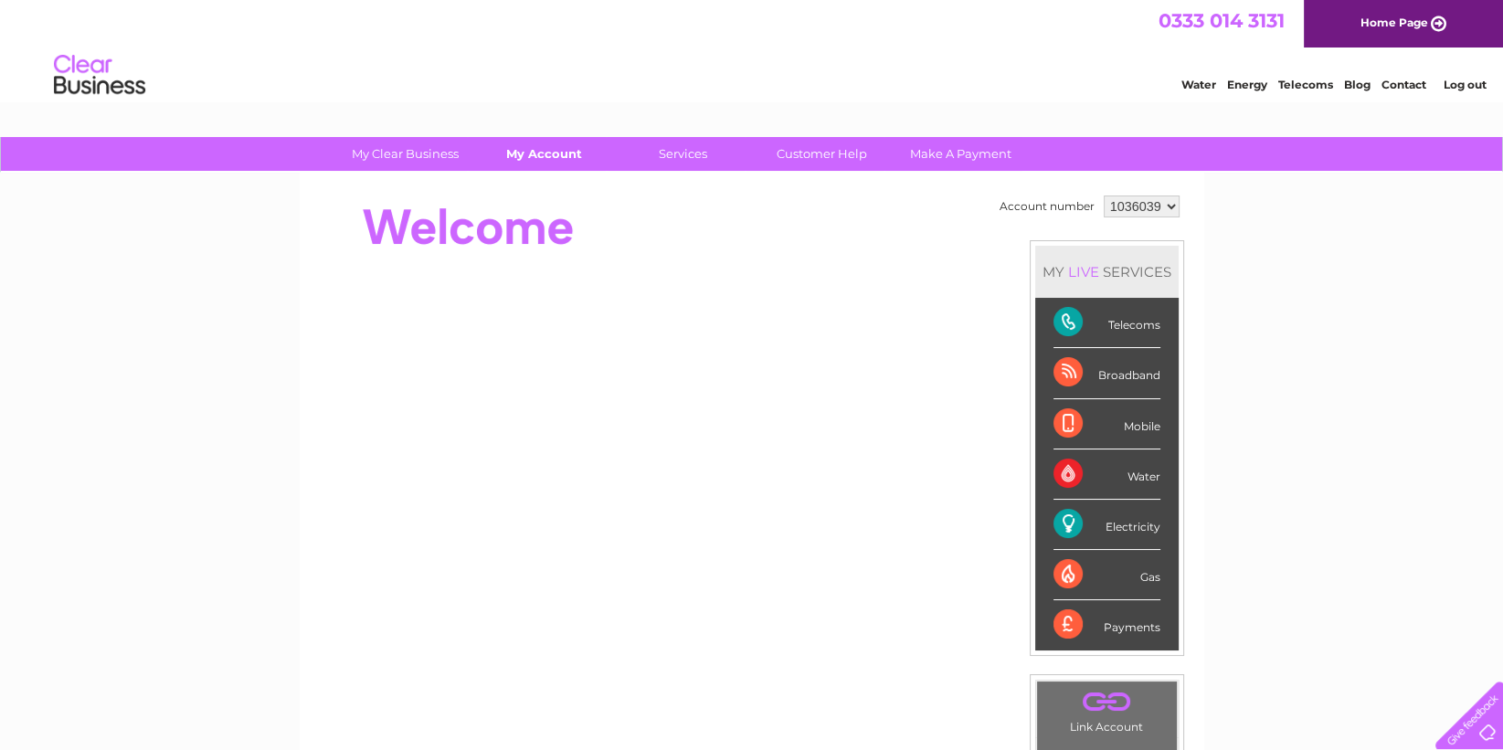
click at [538, 148] on link "My Account" at bounding box center [544, 154] width 151 height 34
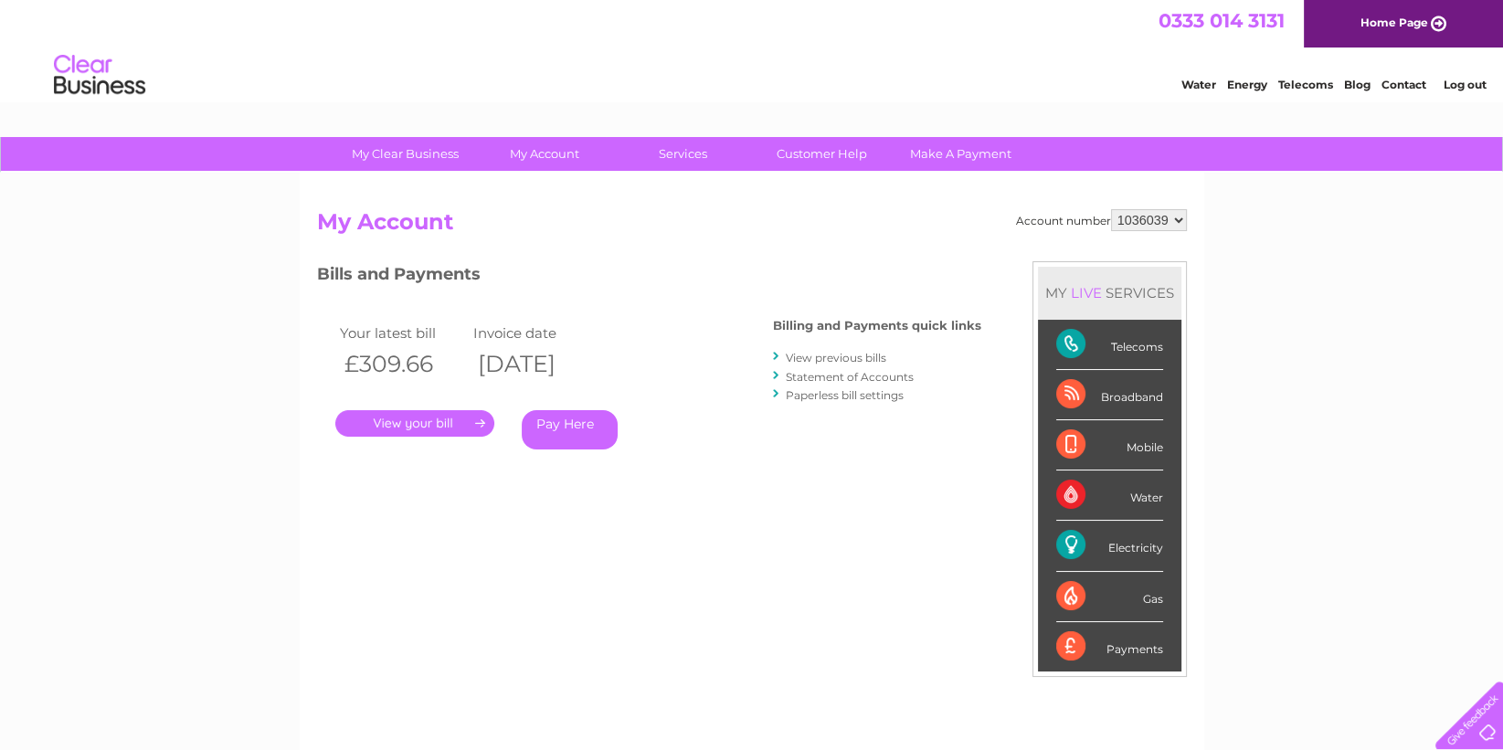
click at [416, 430] on link "." at bounding box center [414, 423] width 159 height 26
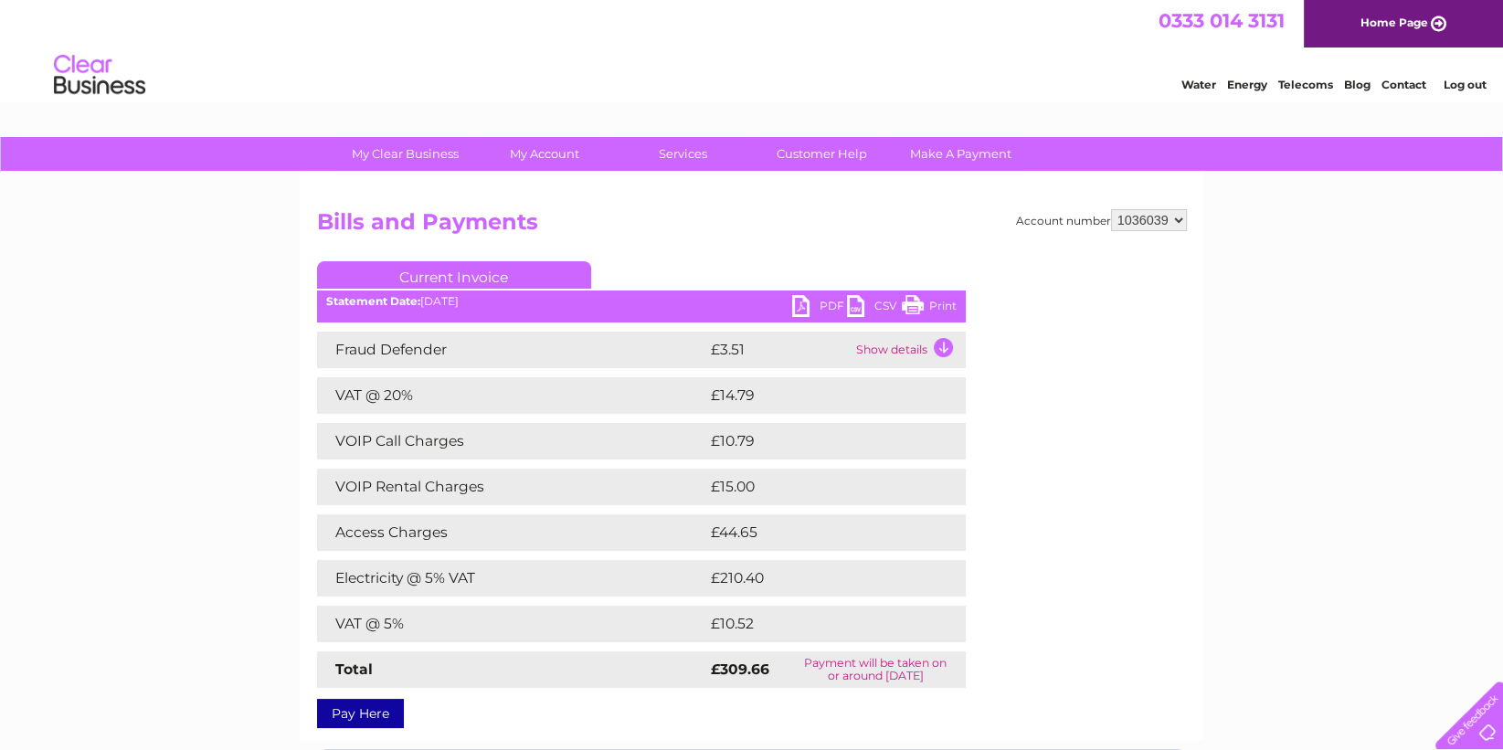
click at [802, 314] on link "PDF" at bounding box center [819, 308] width 55 height 26
